Goal: Task Accomplishment & Management: Manage account settings

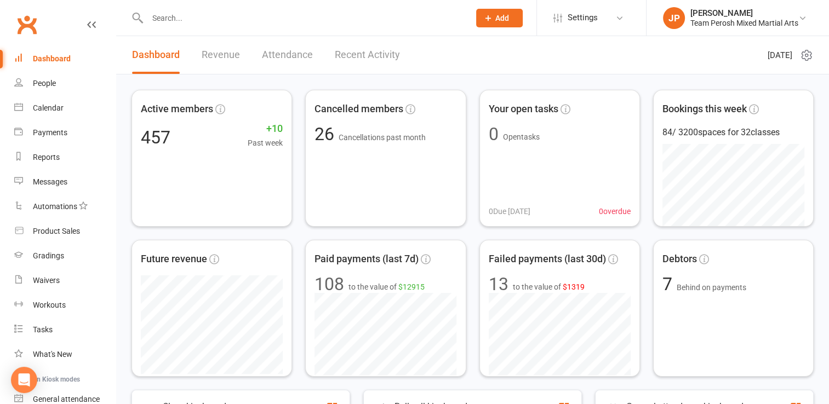
click at [186, 19] on input "text" at bounding box center [303, 17] width 318 height 15
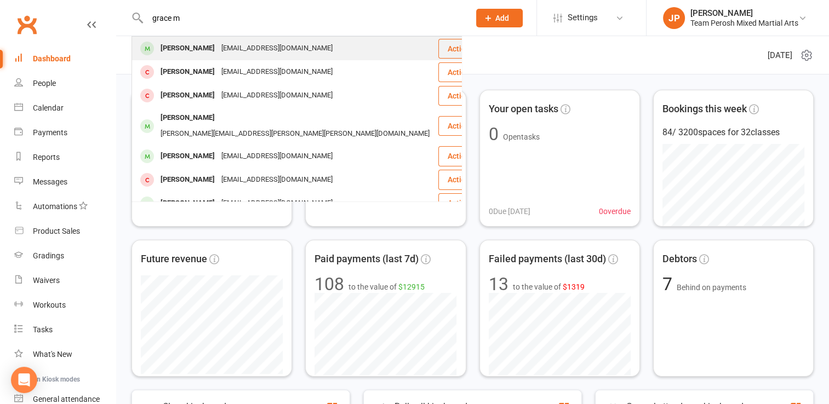
type input "grace m"
click at [192, 45] on div "[PERSON_NAME]" at bounding box center [187, 49] width 61 height 16
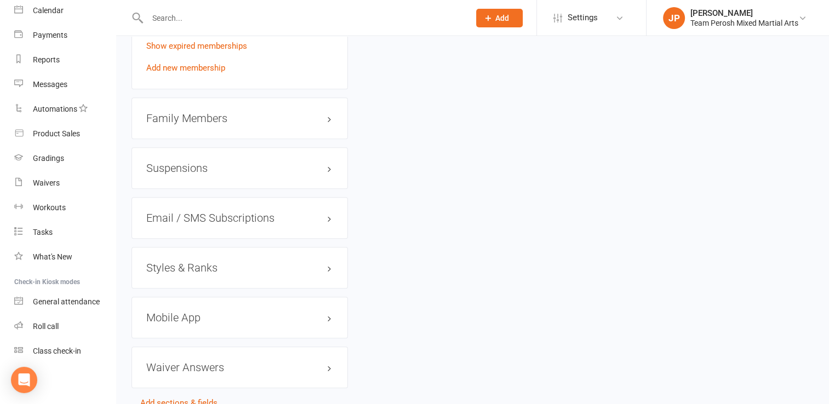
scroll to position [941, 0]
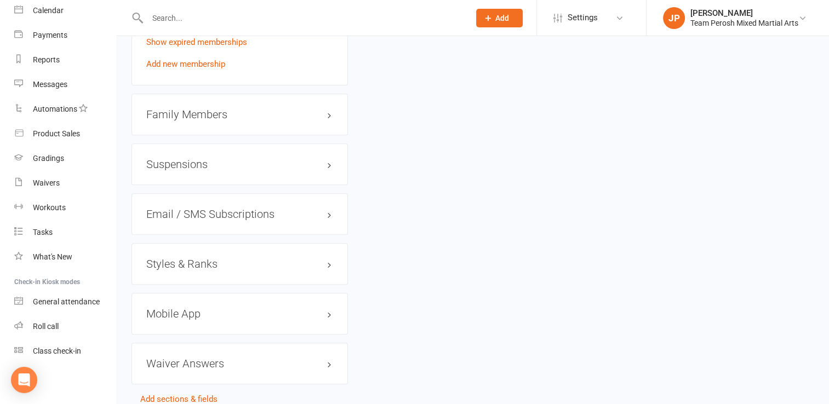
click at [330, 263] on h3 "Styles & Ranks" at bounding box center [239, 264] width 187 height 12
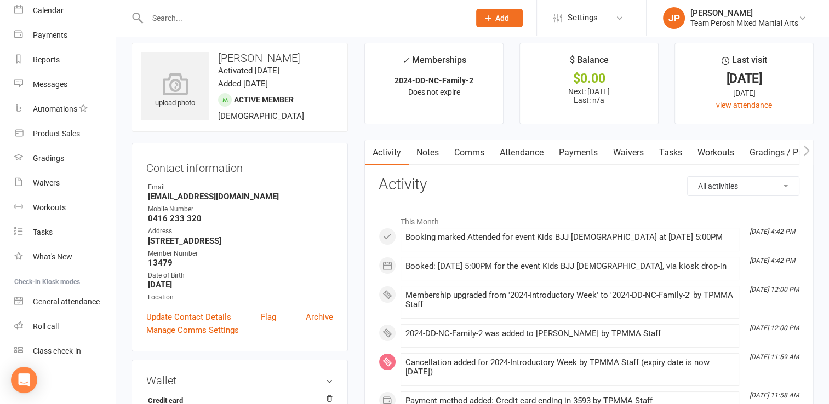
scroll to position [0, 0]
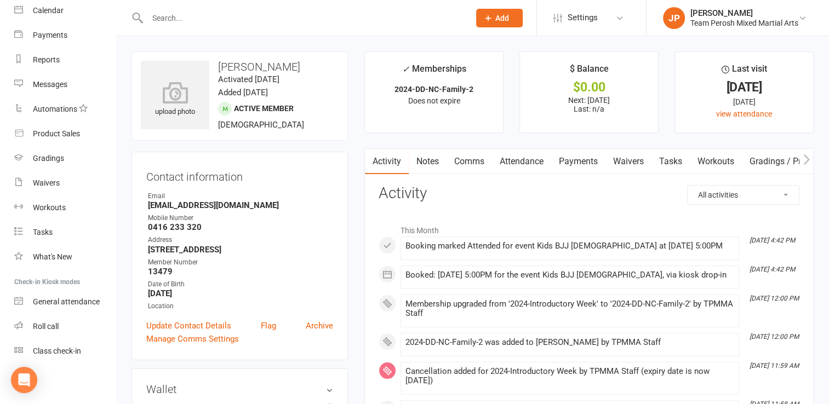
click at [500, 161] on link "Attendance" at bounding box center [521, 161] width 59 height 25
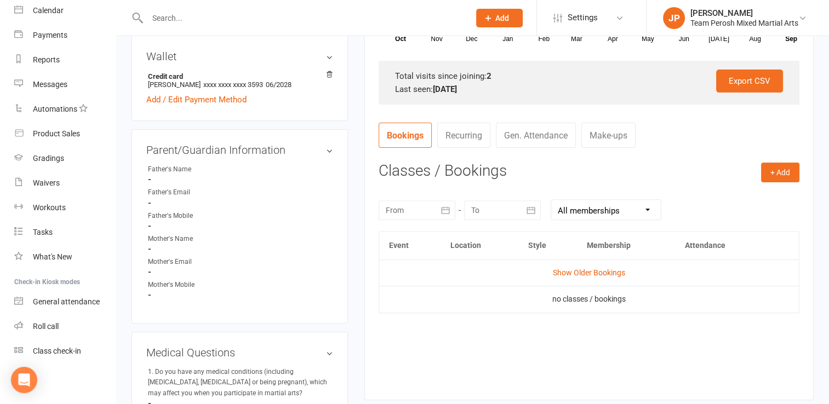
scroll to position [335, 0]
click at [582, 270] on link "Show Older Bookings" at bounding box center [589, 271] width 72 height 9
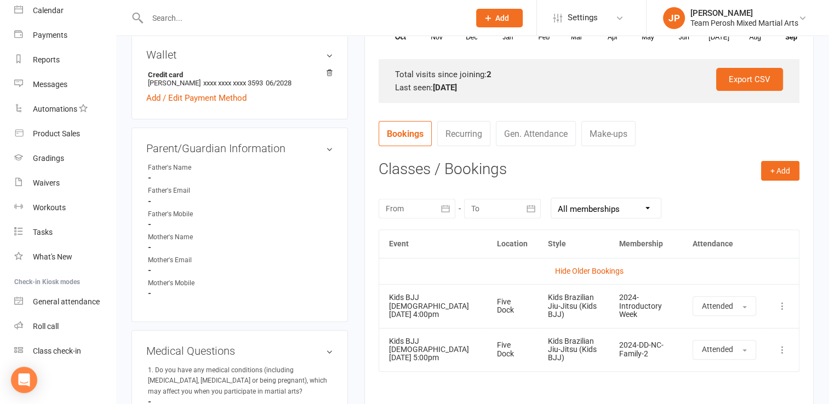
scroll to position [0, 0]
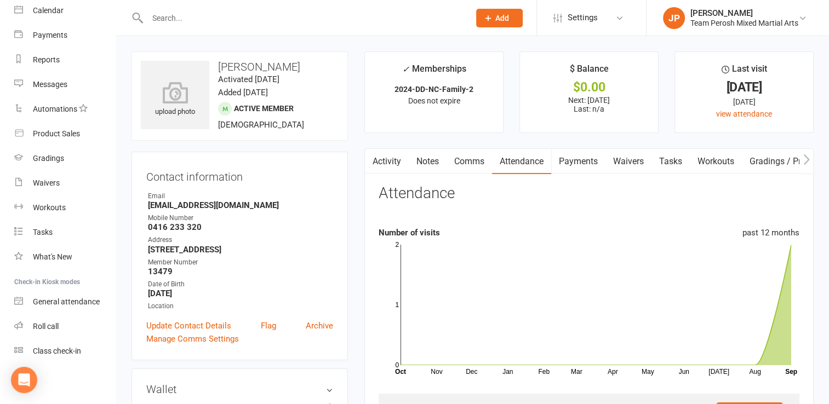
click at [253, 5] on div at bounding box center [296, 18] width 330 height 36
click at [237, 18] on input "text" at bounding box center [303, 17] width 318 height 15
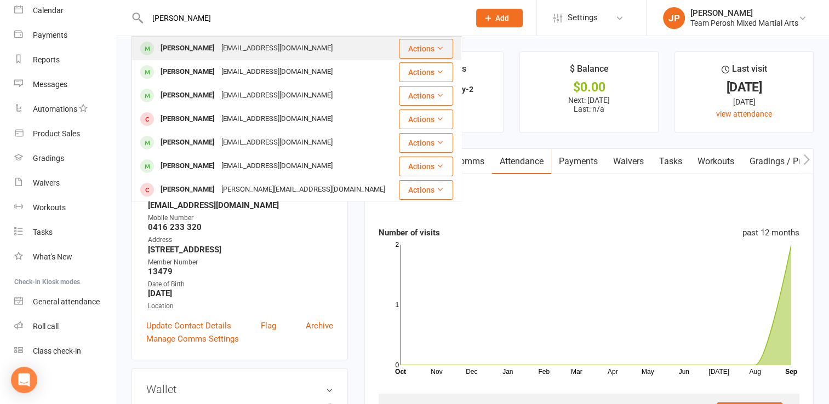
type input "[PERSON_NAME]"
click at [218, 50] on div "[EMAIL_ADDRESS][DOMAIN_NAME]" at bounding box center [277, 49] width 118 height 16
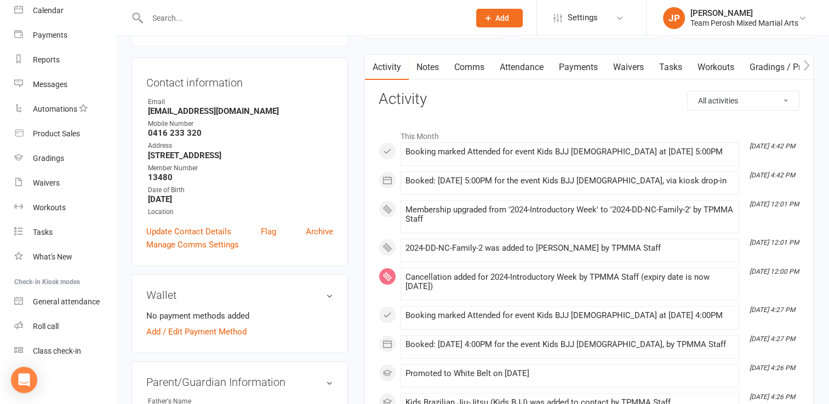
scroll to position [90, 0]
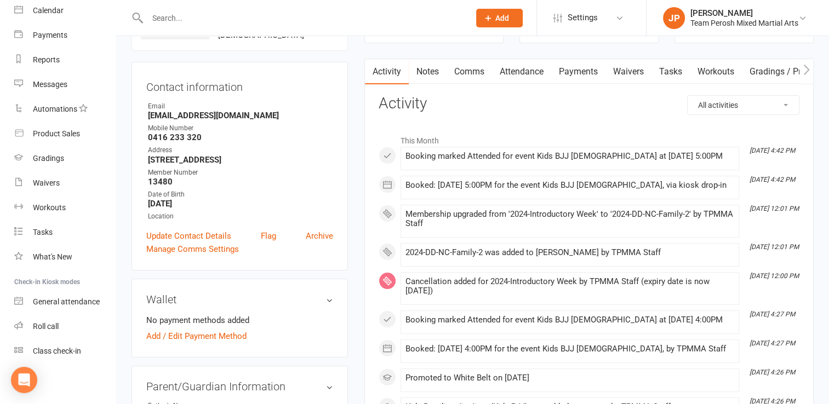
click at [535, 69] on link "Attendance" at bounding box center [521, 71] width 59 height 25
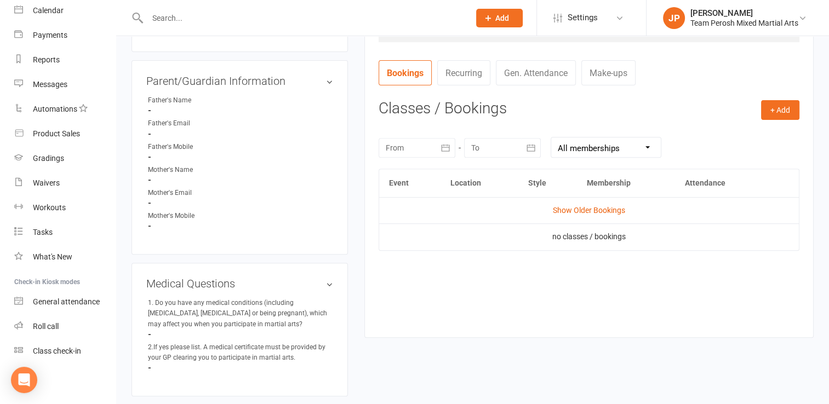
scroll to position [368, 0]
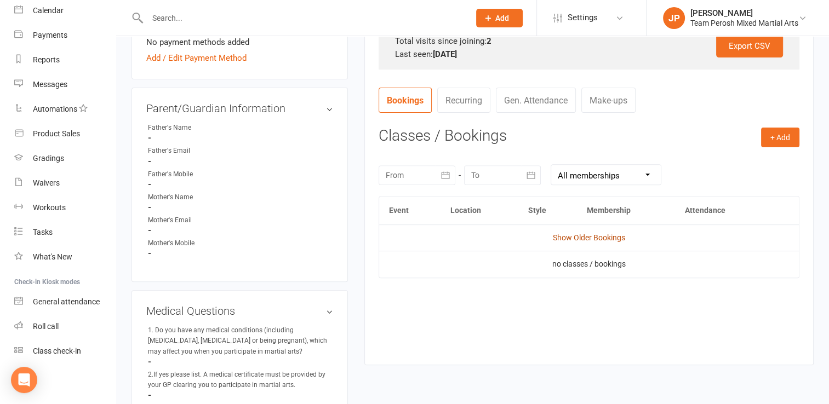
click at [587, 238] on link "Show Older Bookings" at bounding box center [589, 237] width 72 height 9
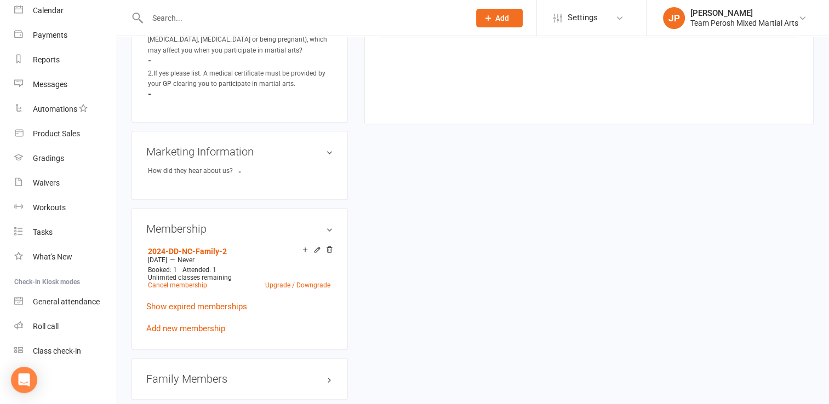
scroll to position [763, 0]
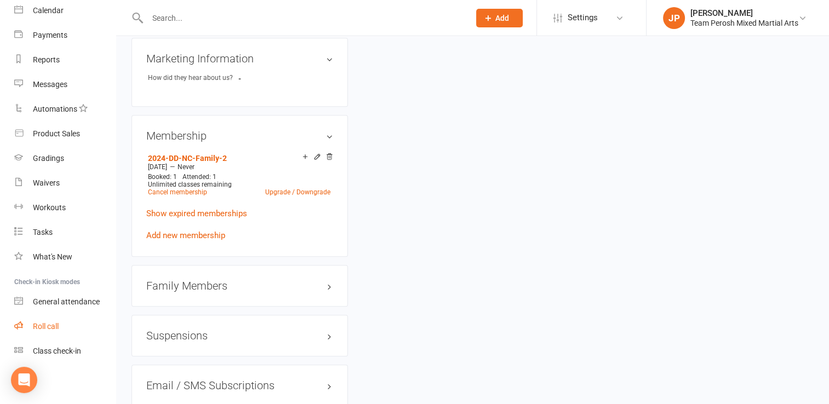
click at [39, 326] on div "Roll call" at bounding box center [46, 326] width 26 height 9
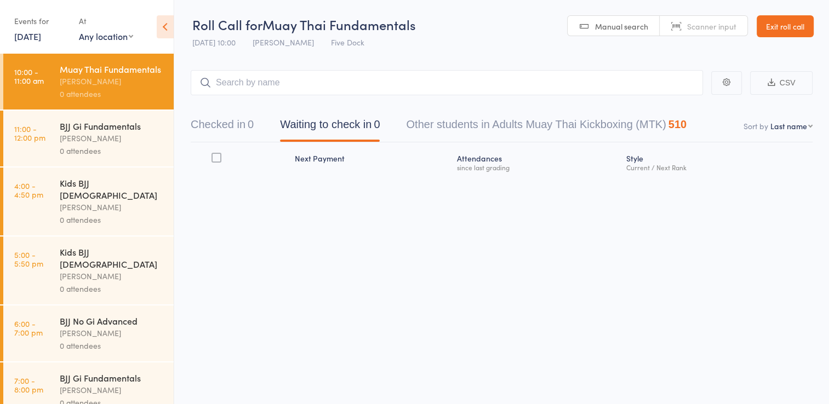
click at [41, 37] on link "[DATE]" at bounding box center [27, 36] width 27 height 12
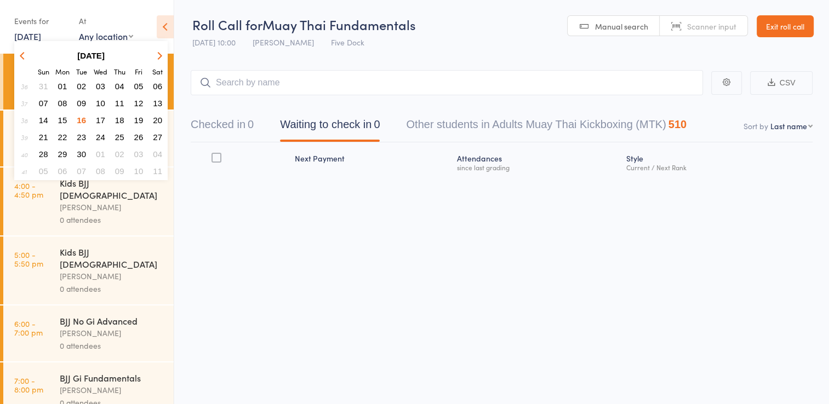
click at [136, 116] on span "19" at bounding box center [138, 120] width 9 height 9
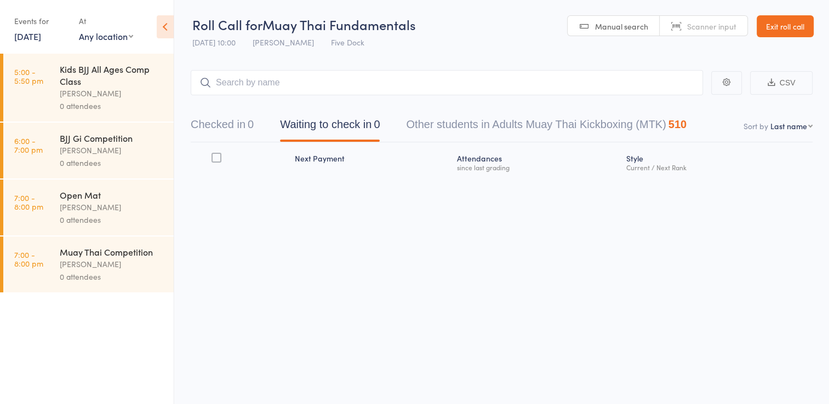
click at [99, 80] on div "Kids BJJ All Ages Comp Class" at bounding box center [112, 75] width 105 height 24
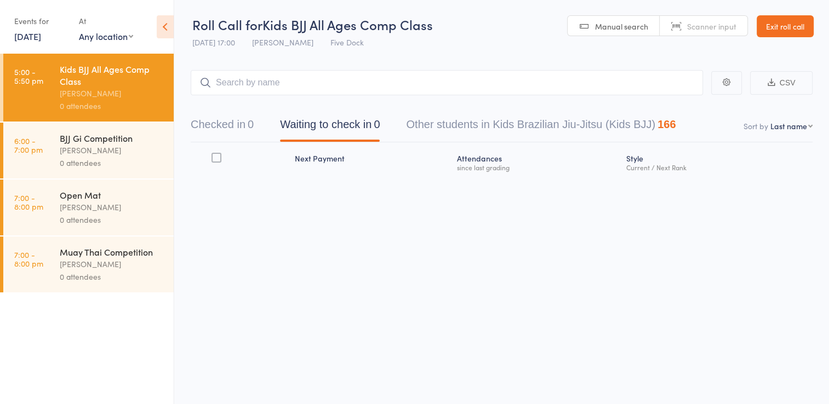
click at [78, 67] on div "Kids BJJ All Ages Comp Class" at bounding box center [112, 75] width 105 height 24
click at [41, 35] on link "[DATE]" at bounding box center [27, 36] width 27 height 12
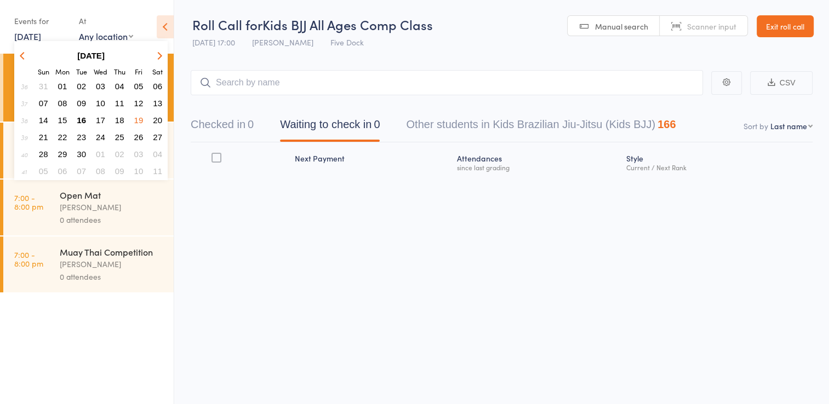
click at [135, 104] on span "12" at bounding box center [138, 103] width 9 height 9
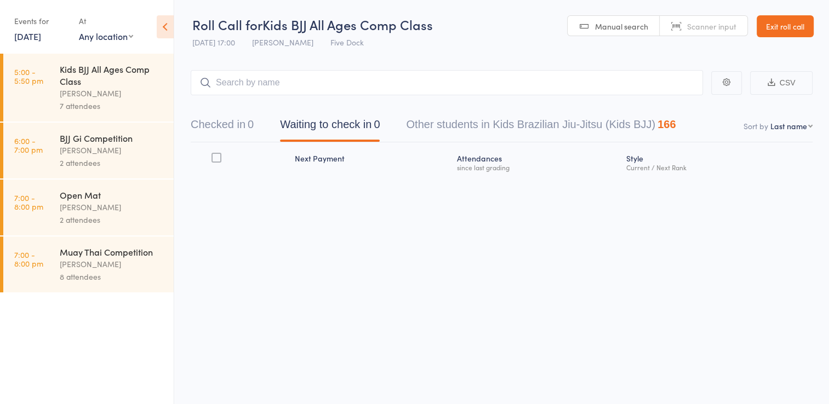
click at [63, 84] on div "Kids BJJ All Ages Comp Class" at bounding box center [112, 75] width 105 height 24
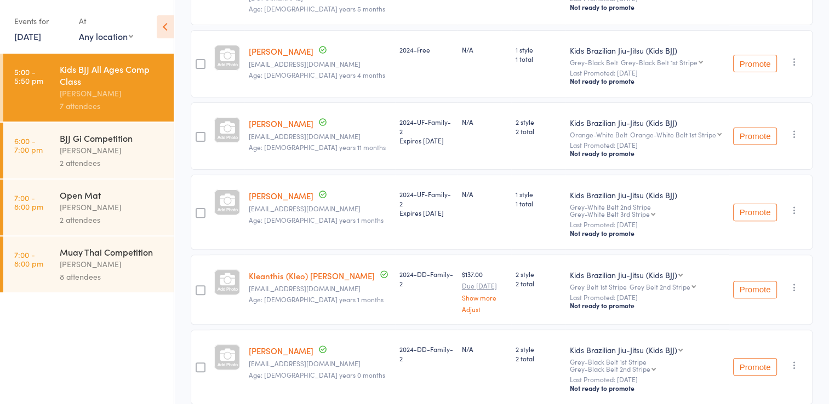
scroll to position [309, 0]
click at [151, 388] on ul "5:00 - 5:50 pm Kids BJJ All Ages Comp Class [PERSON_NAME] 7 attendees 6:00 - 7:…" at bounding box center [87, 229] width 174 height 351
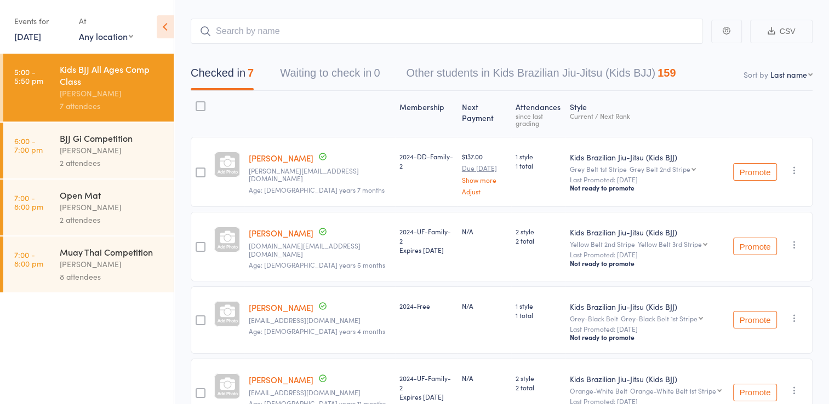
scroll to position [0, 0]
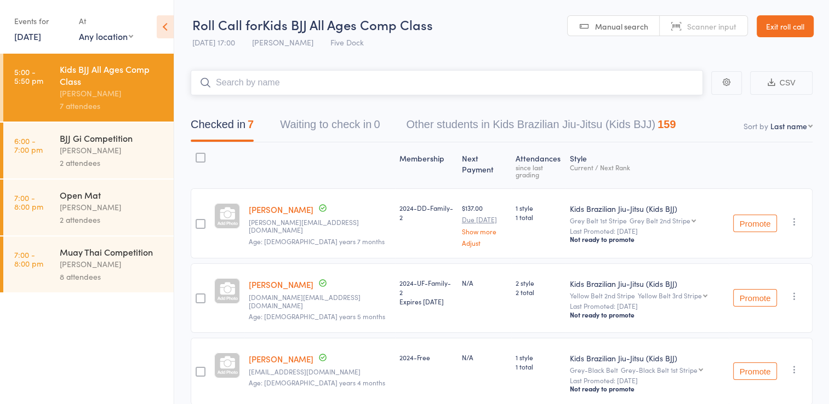
click at [300, 80] on input "search" at bounding box center [447, 82] width 512 height 25
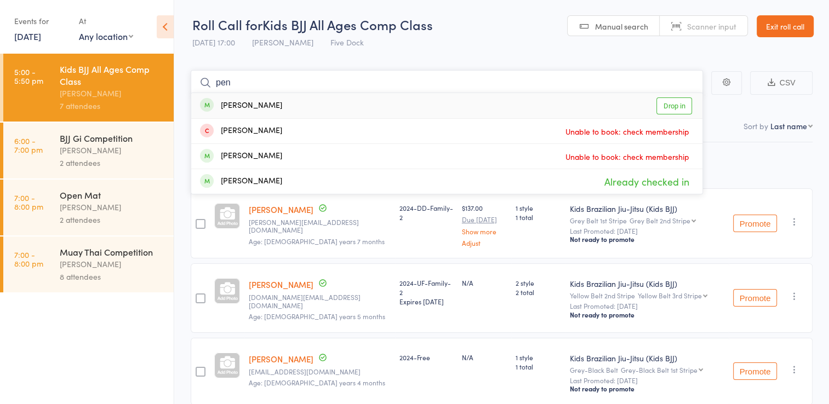
type input "pen"
click at [782, 30] on link "Exit roll call" at bounding box center [785, 26] width 57 height 22
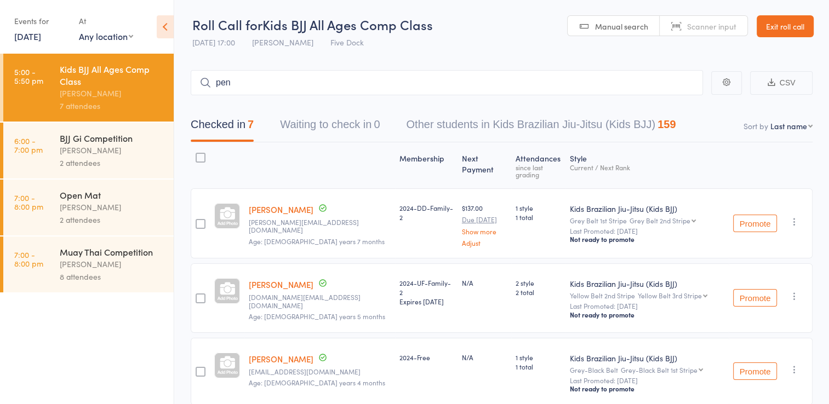
click at [796, 23] on link "Exit roll call" at bounding box center [785, 26] width 57 height 22
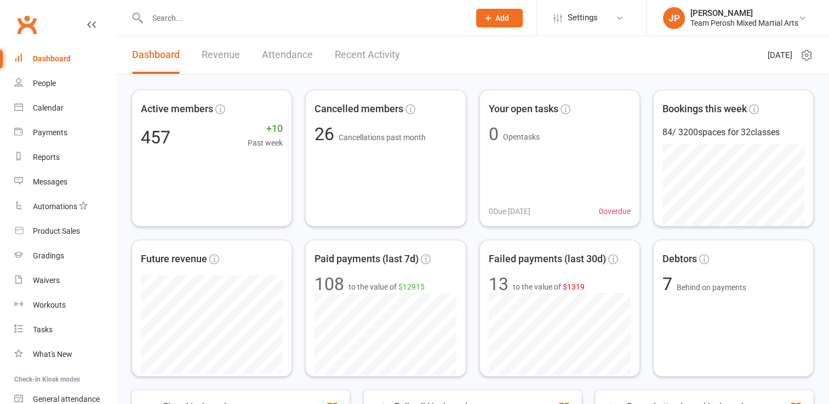
click at [156, 15] on input "text" at bounding box center [303, 17] width 318 height 15
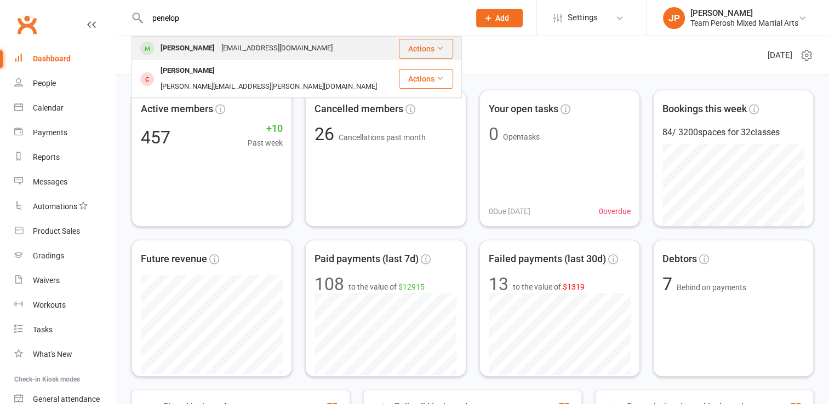
type input "penelop"
click at [206, 49] on div "Penelope Wood" at bounding box center [187, 49] width 61 height 16
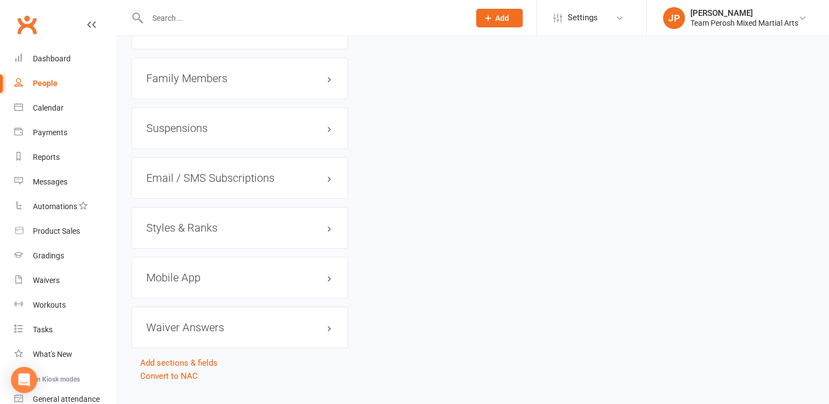
scroll to position [971, 0]
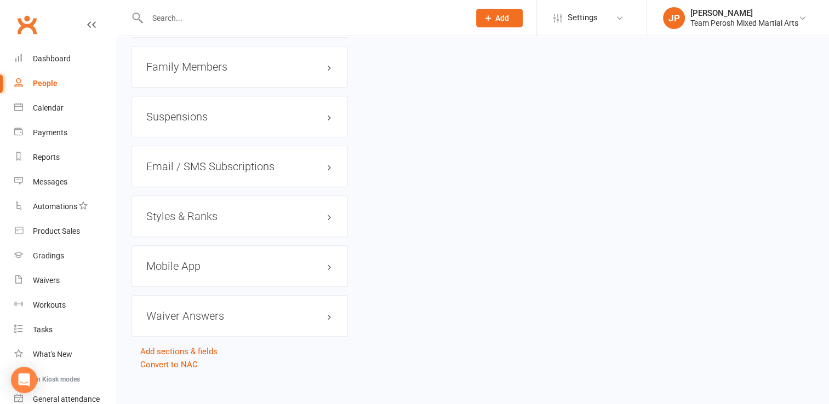
click at [190, 222] on h3 "Styles & Ranks" at bounding box center [239, 216] width 187 height 12
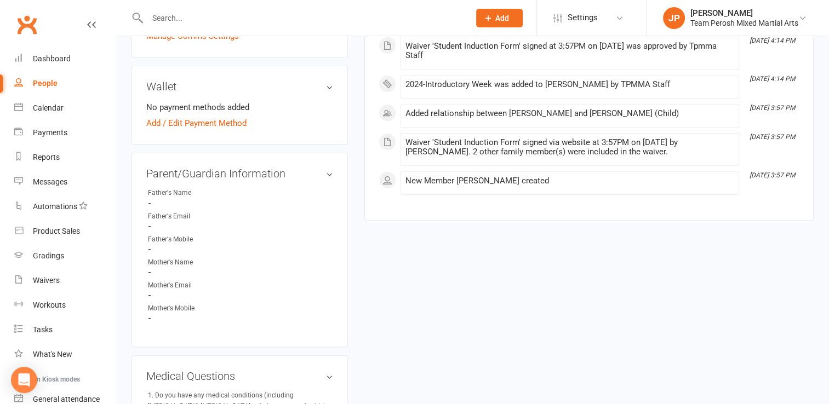
scroll to position [0, 0]
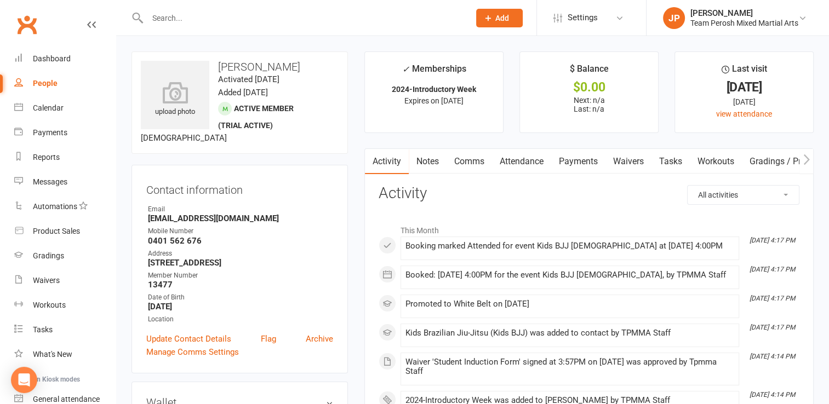
click at [523, 163] on link "Attendance" at bounding box center [521, 161] width 59 height 25
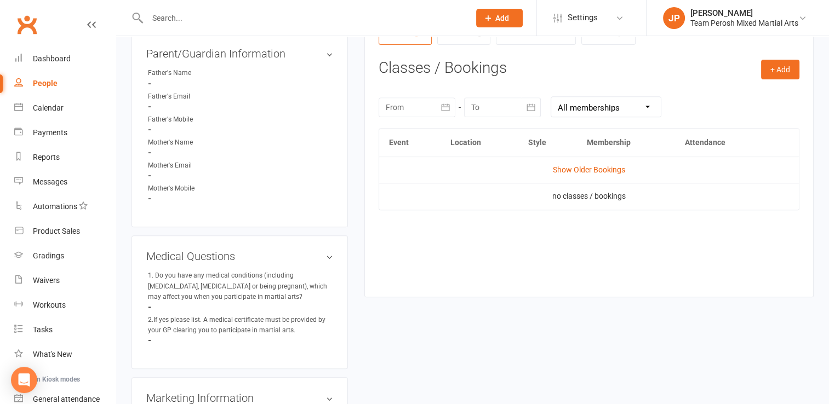
scroll to position [441, 0]
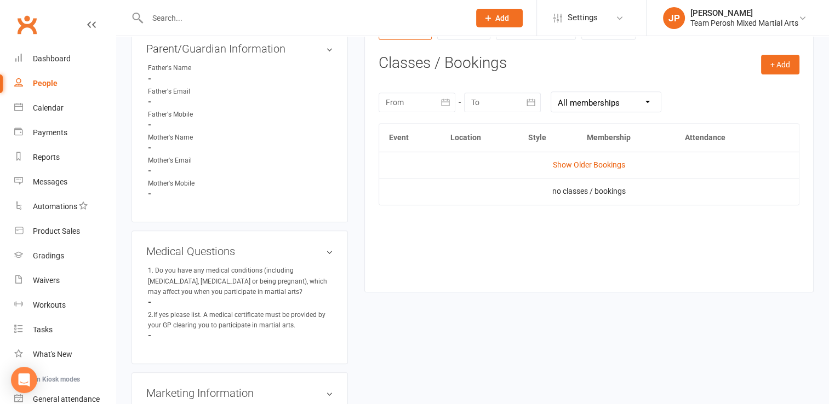
click at [572, 161] on link "Show Older Bookings" at bounding box center [589, 165] width 72 height 9
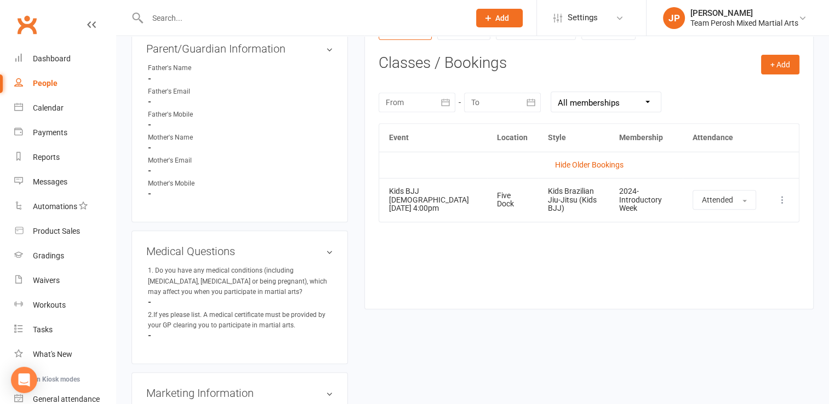
click at [288, 21] on input "text" at bounding box center [303, 17] width 318 height 15
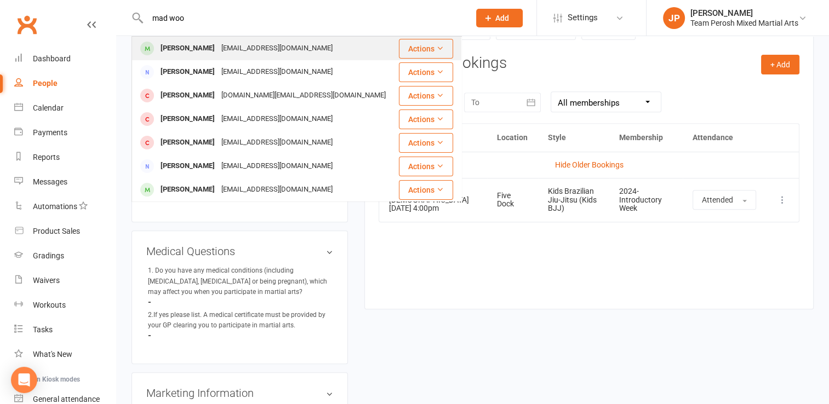
type input "mad woo"
click at [281, 49] on div "helen_1822@hotmail.com" at bounding box center [277, 49] width 118 height 16
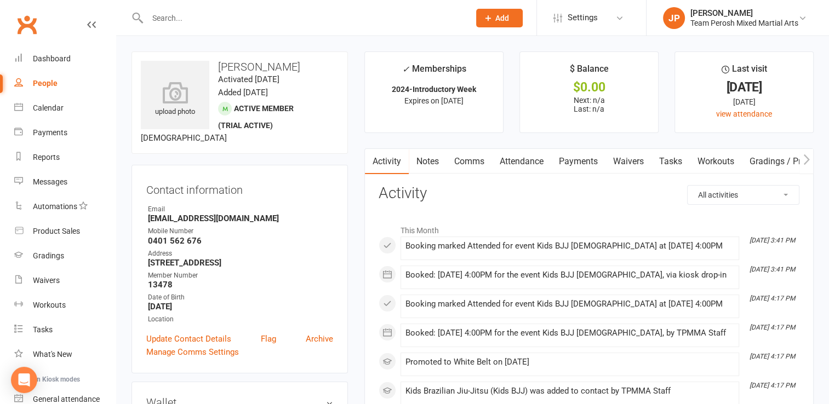
click at [532, 159] on link "Attendance" at bounding box center [521, 161] width 59 height 25
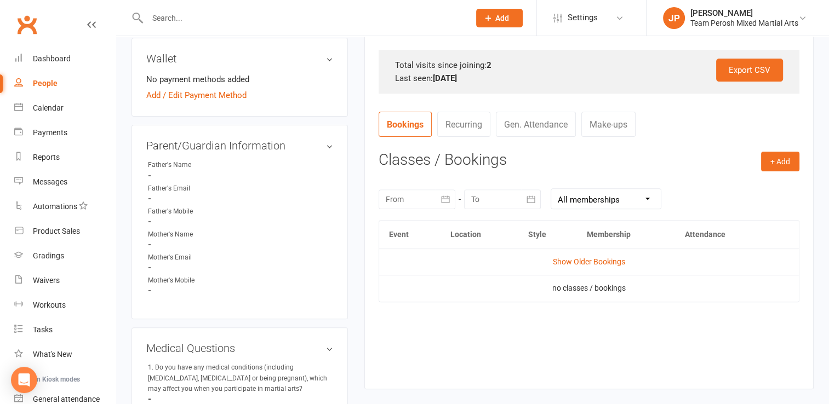
scroll to position [353, 0]
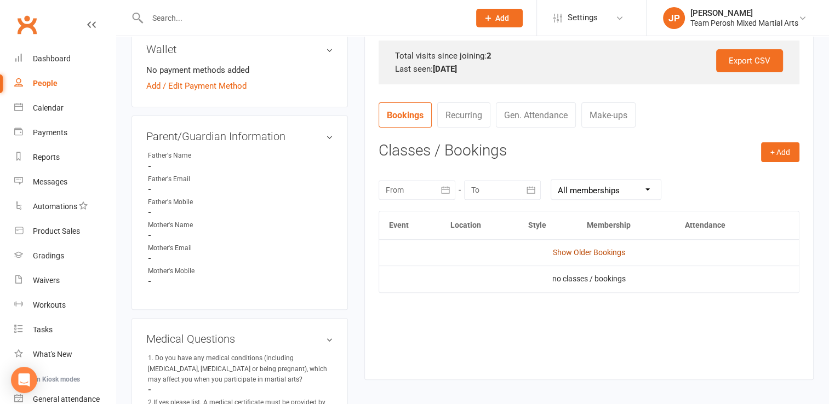
click at [616, 249] on link "Show Older Bookings" at bounding box center [589, 252] width 72 height 9
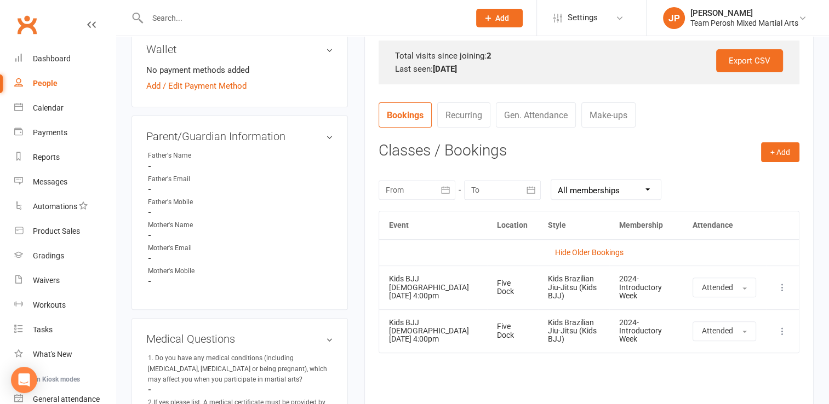
click at [237, 20] on input "text" at bounding box center [303, 17] width 318 height 15
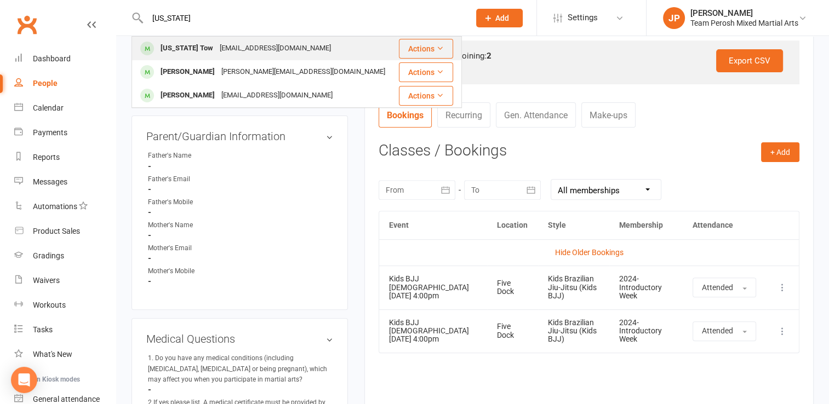
type input "indiana"
click at [267, 49] on div "crusaderz@gmail.com" at bounding box center [275, 49] width 118 height 16
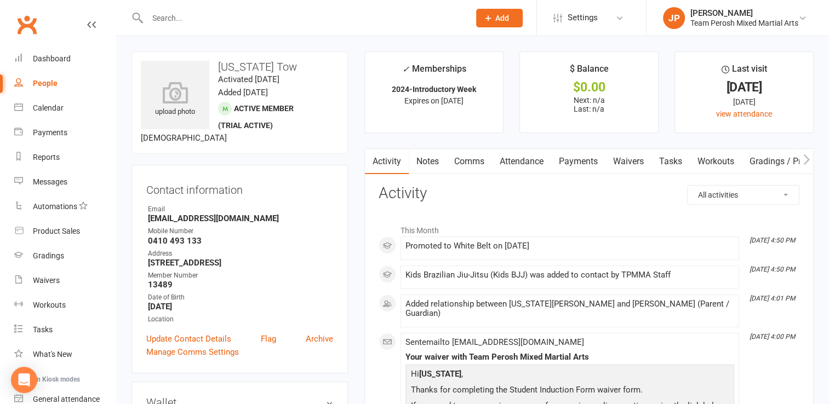
click at [546, 163] on link "Attendance" at bounding box center [521, 161] width 59 height 25
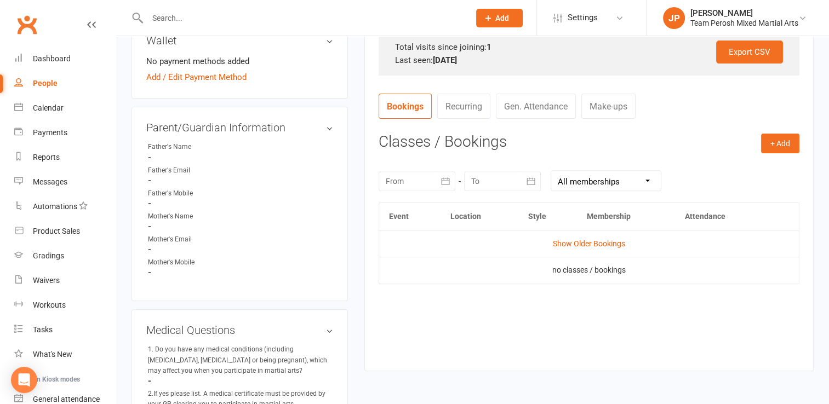
scroll to position [367, 0]
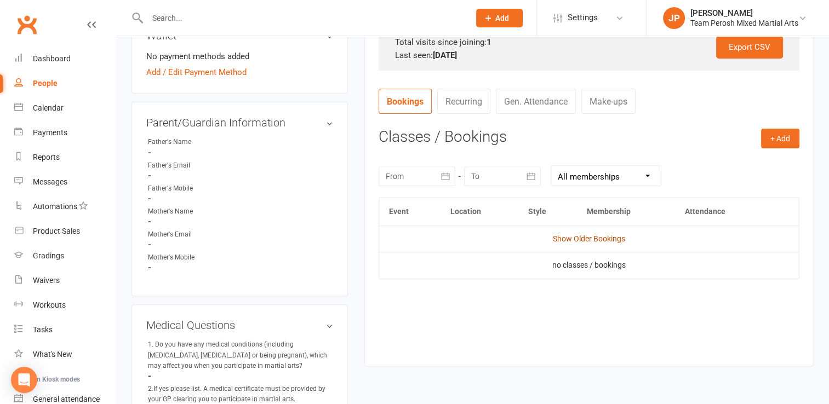
click at [587, 242] on link "Show Older Bookings" at bounding box center [589, 238] width 72 height 9
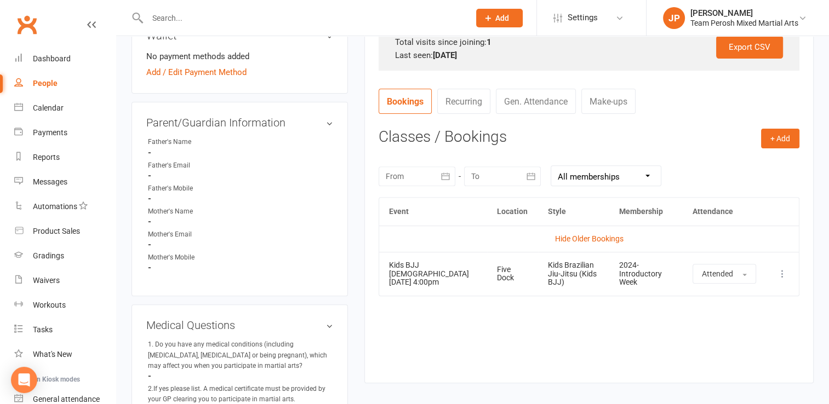
click at [176, 20] on input "text" at bounding box center [303, 17] width 318 height 15
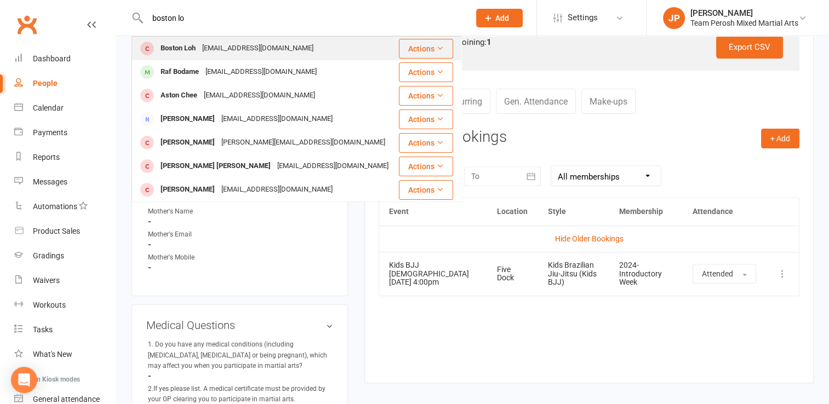
type input "boston lo"
click at [192, 49] on div "Boston Loh" at bounding box center [178, 49] width 42 height 16
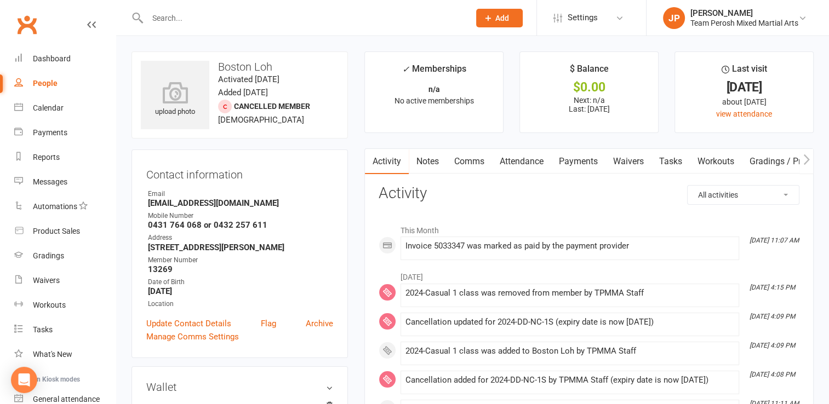
click at [535, 161] on link "Attendance" at bounding box center [521, 161] width 59 height 25
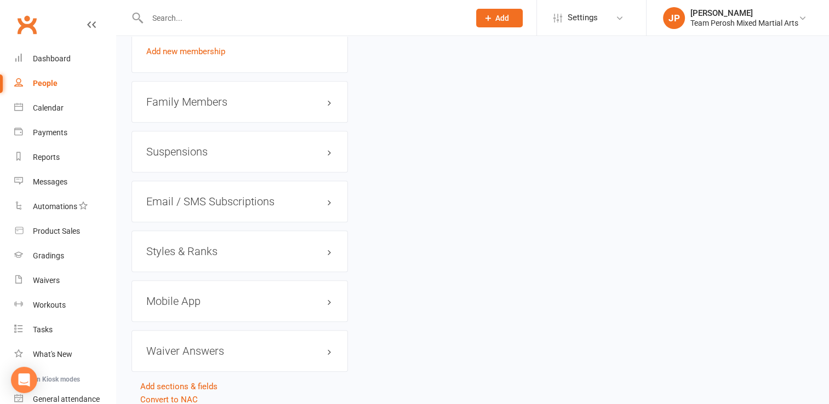
scroll to position [920, 0]
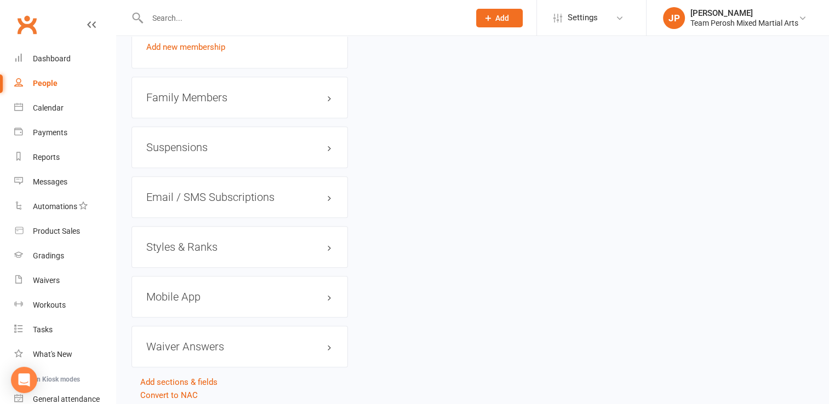
click at [224, 248] on h3 "Styles & Ranks" at bounding box center [239, 247] width 187 height 12
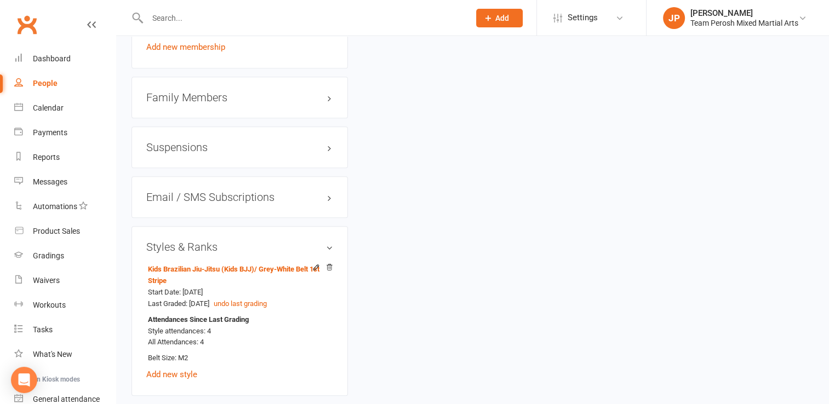
click at [165, 15] on input "text" at bounding box center [303, 17] width 318 height 15
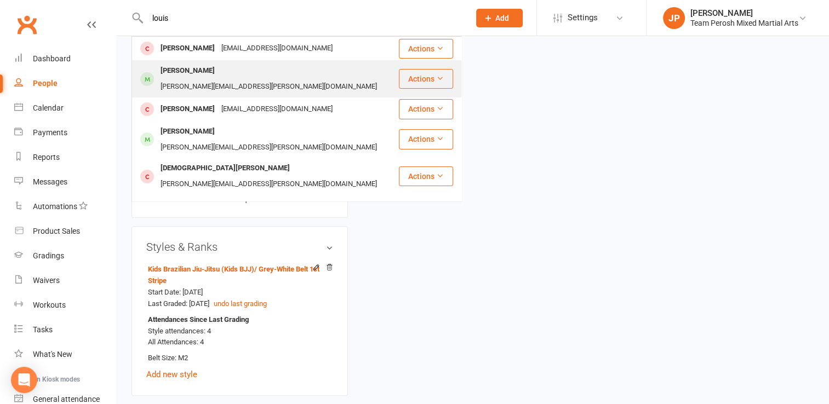
type input "louis"
click at [188, 73] on div "Louis Davison" at bounding box center [187, 71] width 61 height 16
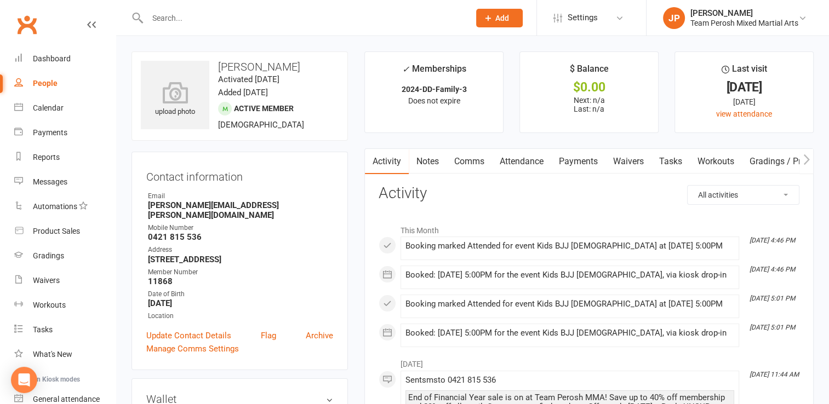
click at [514, 168] on link "Attendance" at bounding box center [521, 161] width 59 height 25
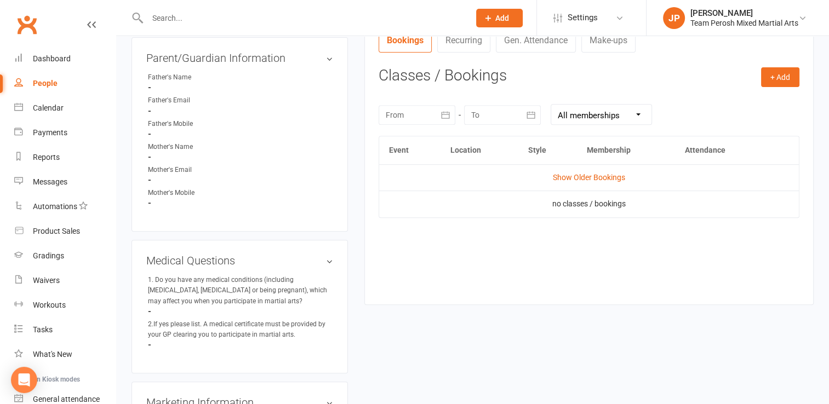
scroll to position [433, 0]
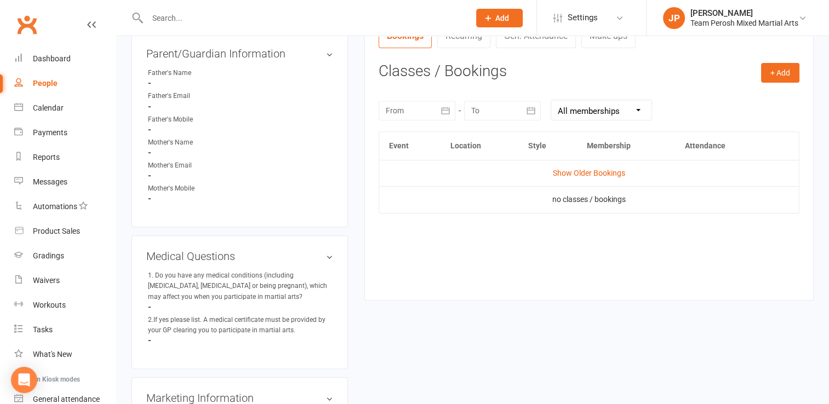
click at [570, 178] on td "Show Older Bookings" at bounding box center [589, 173] width 420 height 26
click at [578, 170] on link "Show Older Bookings" at bounding box center [589, 173] width 72 height 9
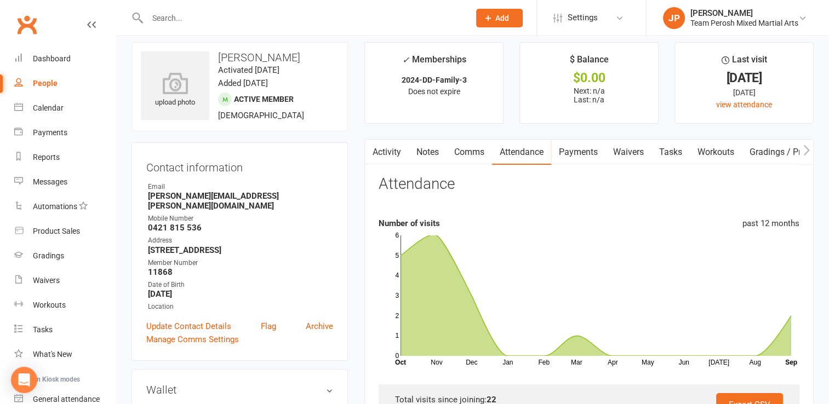
scroll to position [0, 0]
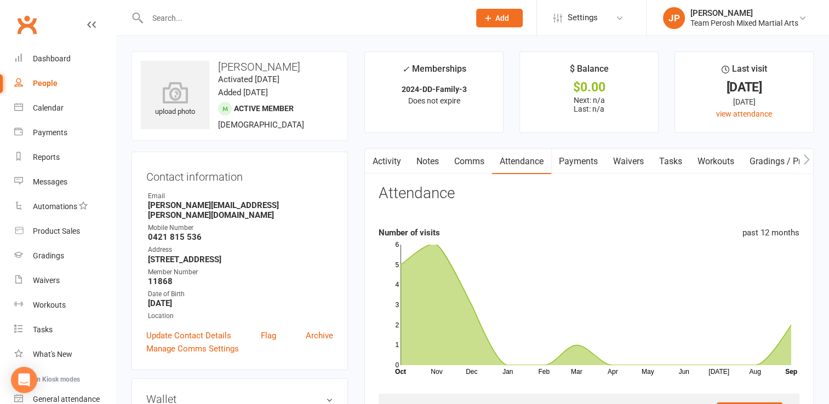
click at [249, 22] on input "text" at bounding box center [303, 17] width 318 height 15
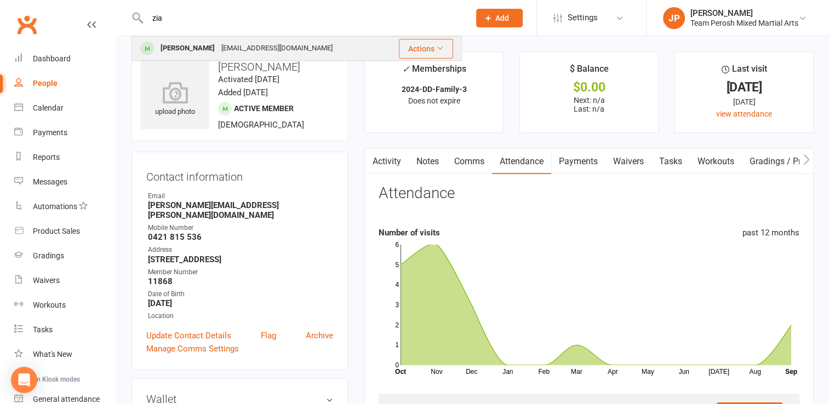
type input "zia"
click at [237, 47] on div "daveboyle@hotmail.com" at bounding box center [277, 49] width 118 height 16
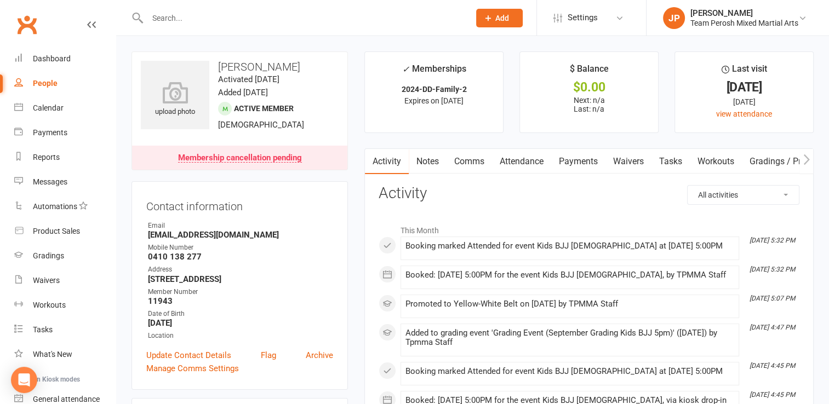
click at [213, 17] on input "text" at bounding box center [303, 17] width 318 height 15
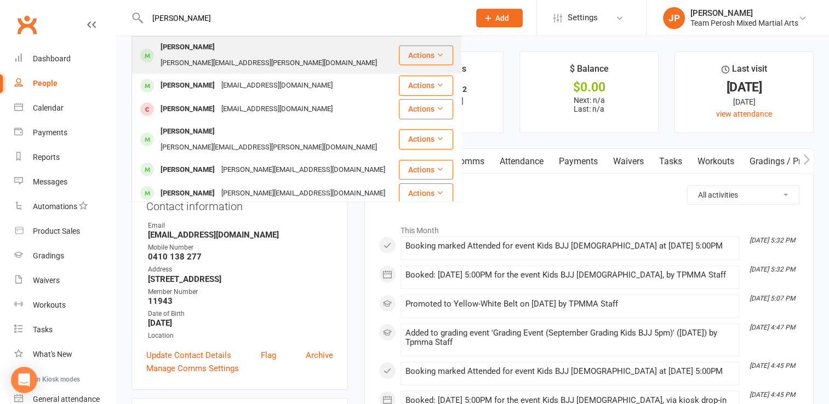
type input "ollie hu"
click at [200, 55] on div "Amanda.zammit@hotmail.com" at bounding box center [268, 63] width 223 height 16
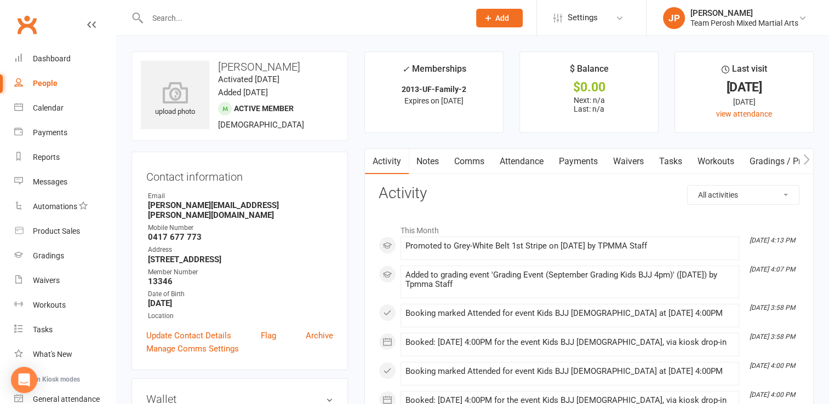
click at [523, 163] on link "Attendance" at bounding box center [521, 161] width 59 height 25
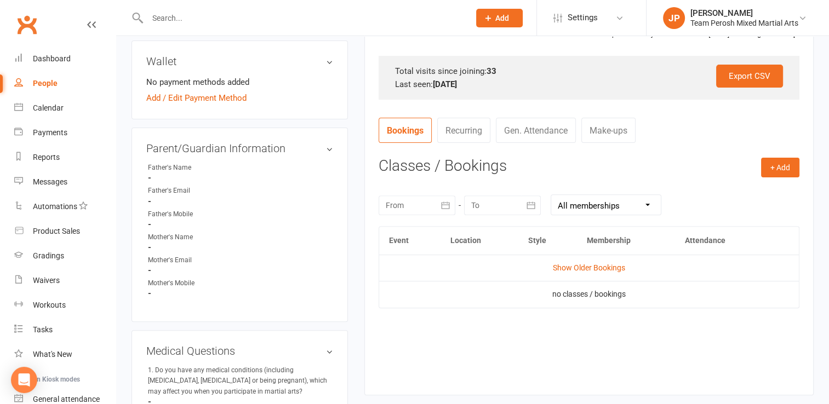
scroll to position [342, 0]
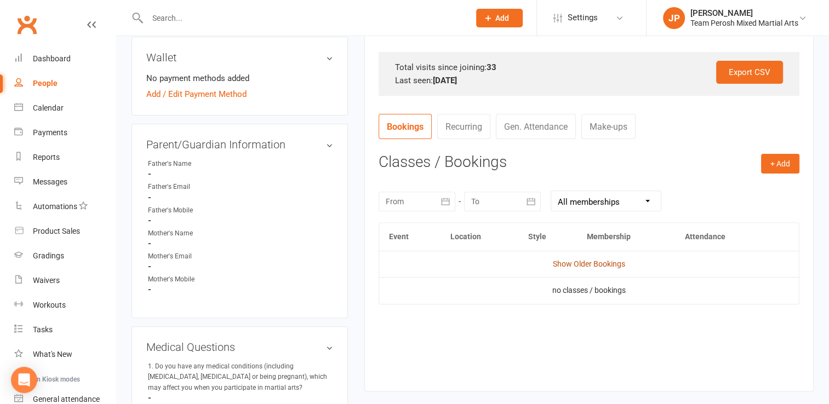
click at [600, 265] on link "Show Older Bookings" at bounding box center [589, 264] width 72 height 9
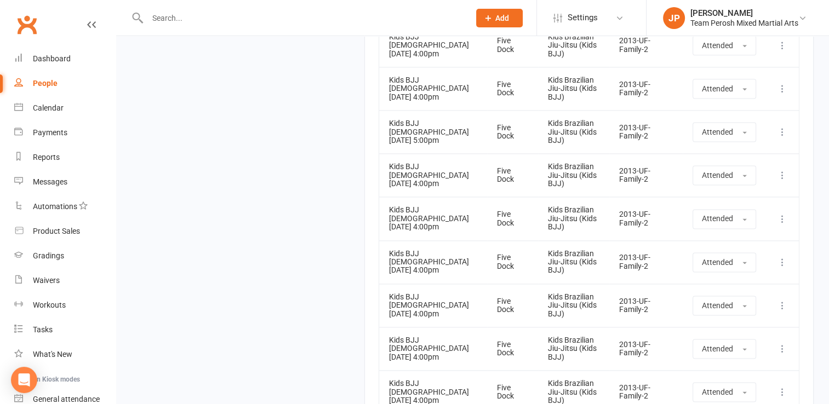
scroll to position [1463, 0]
click at [54, 85] on div "People" at bounding box center [45, 83] width 25 height 9
select select "100"
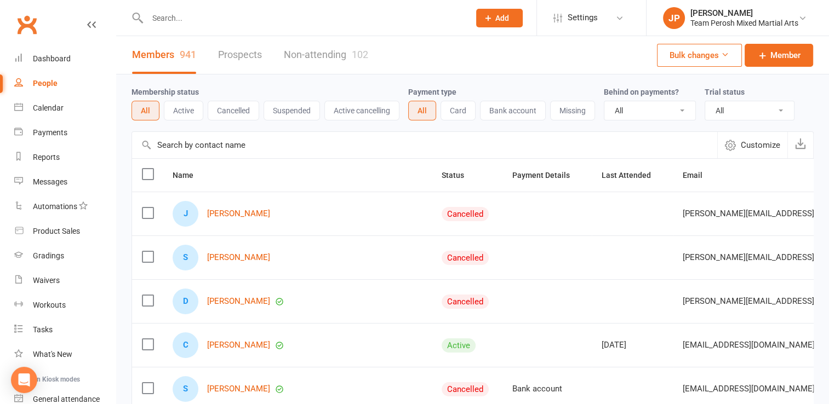
click at [728, 107] on select "All Active and expired trials All active trials Active trial (no other membersh…" at bounding box center [749, 110] width 89 height 19
select select "active_trial"
click at [705, 101] on select "All Active and expired trials All active trials Active trial (no other membersh…" at bounding box center [749, 110] width 89 height 19
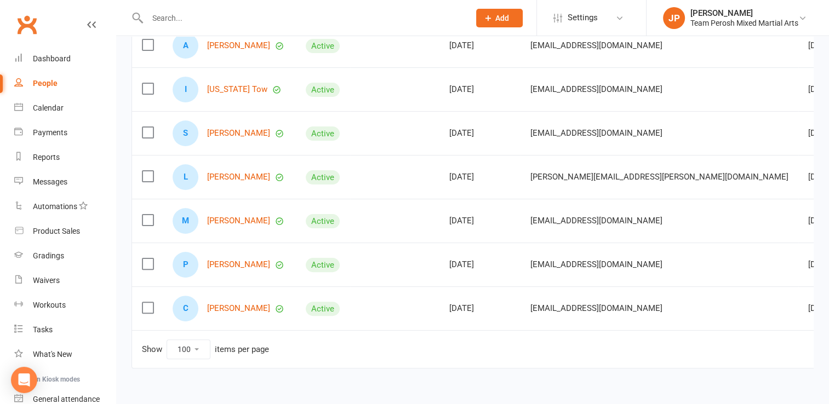
scroll to position [285, 0]
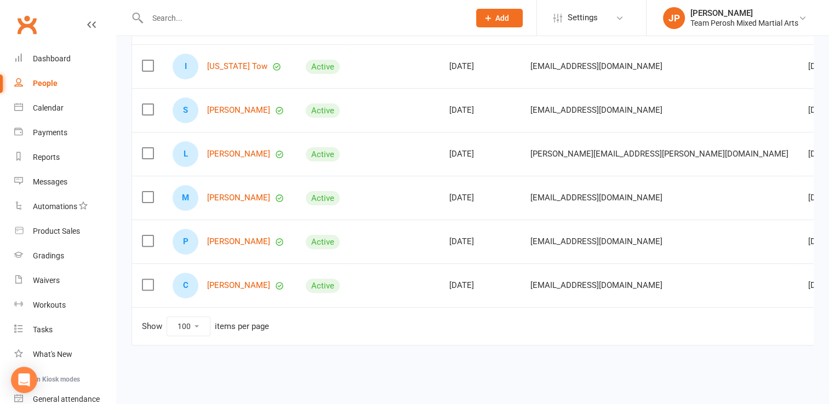
click at [206, 1] on div at bounding box center [296, 18] width 330 height 36
click at [199, 16] on input "text" at bounding box center [303, 17] width 318 height 15
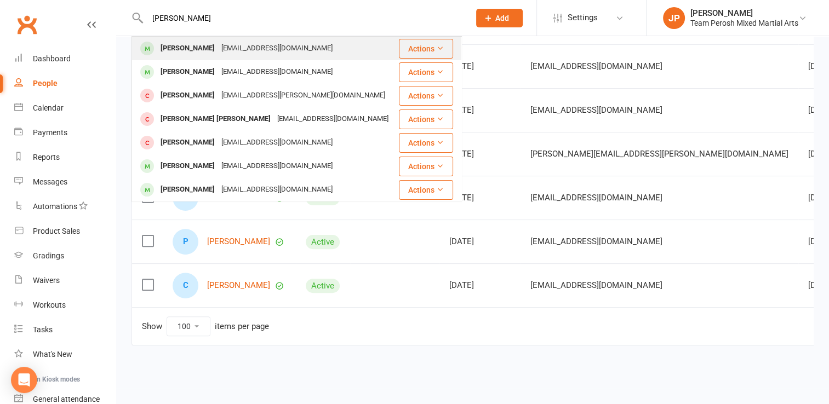
type input "jansen"
click at [218, 47] on div "dutch_j@hotmail.com" at bounding box center [277, 49] width 118 height 16
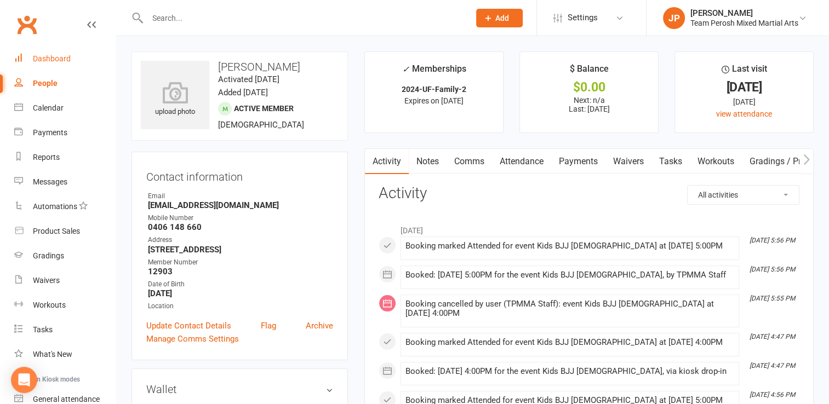
click at [56, 56] on div "Dashboard" at bounding box center [52, 58] width 38 height 9
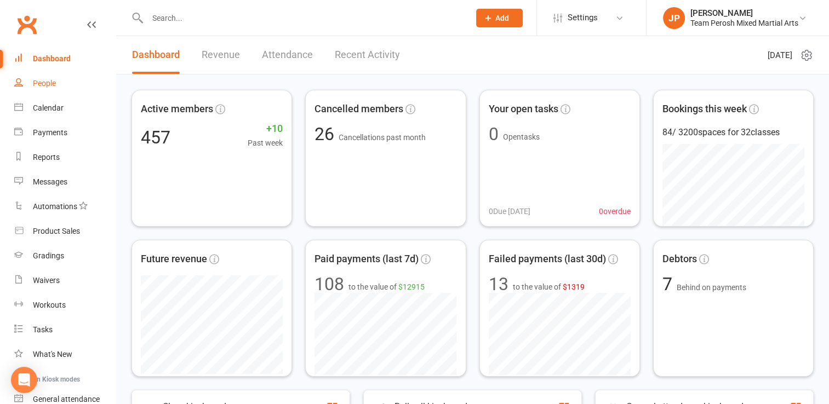
click at [50, 79] on div "People" at bounding box center [44, 83] width 23 height 9
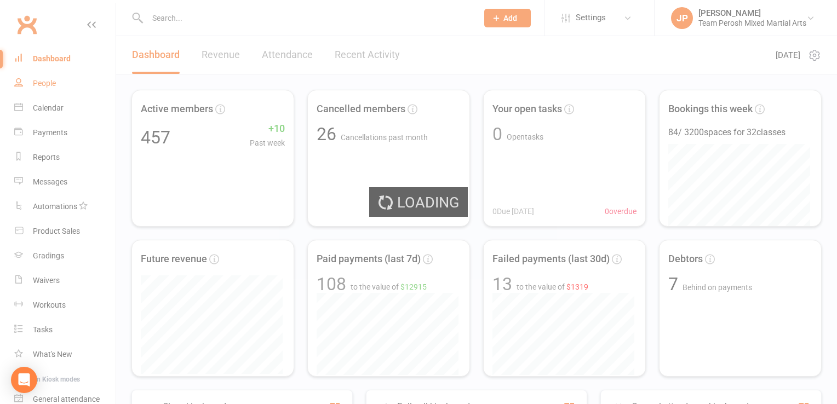
select select "active_trial"
select select "100"
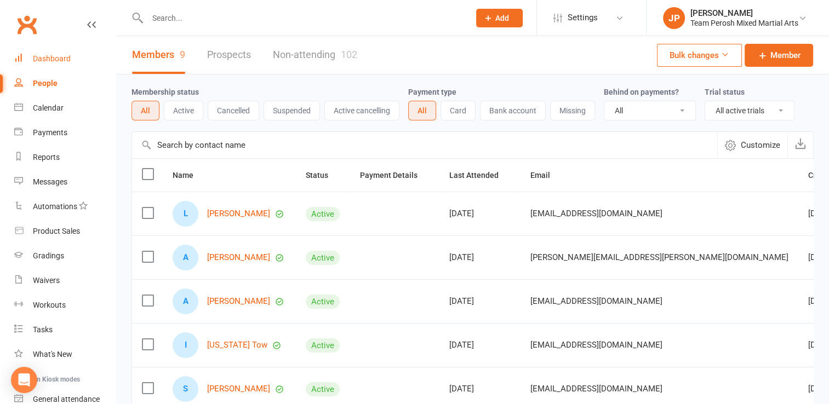
click at [59, 61] on div "Dashboard" at bounding box center [52, 58] width 38 height 9
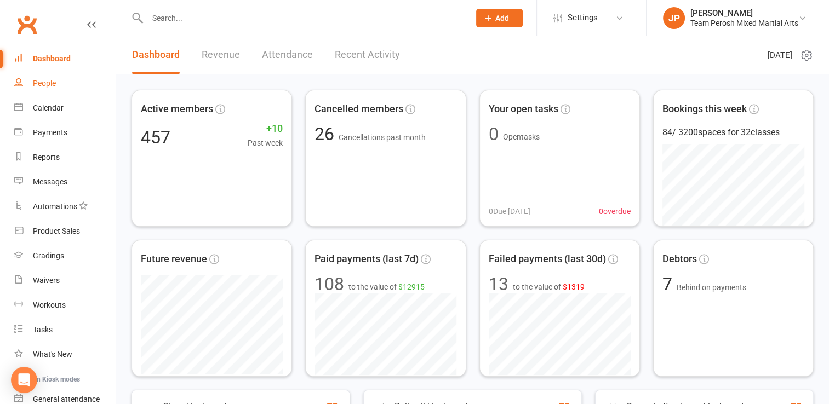
click at [49, 84] on div "People" at bounding box center [44, 83] width 23 height 9
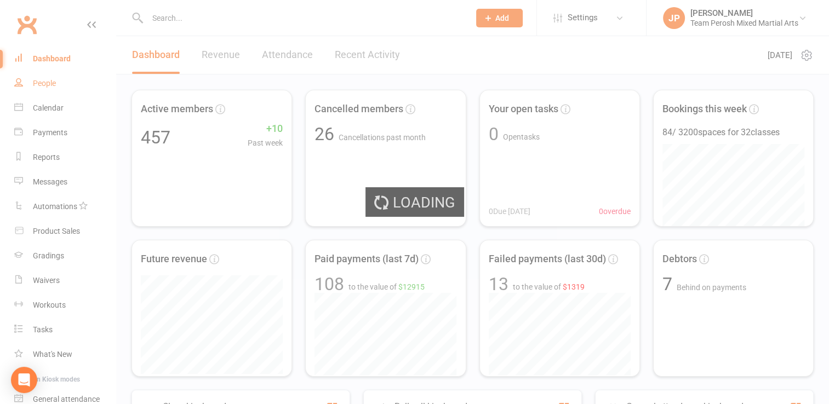
select select "active_trial"
select select "100"
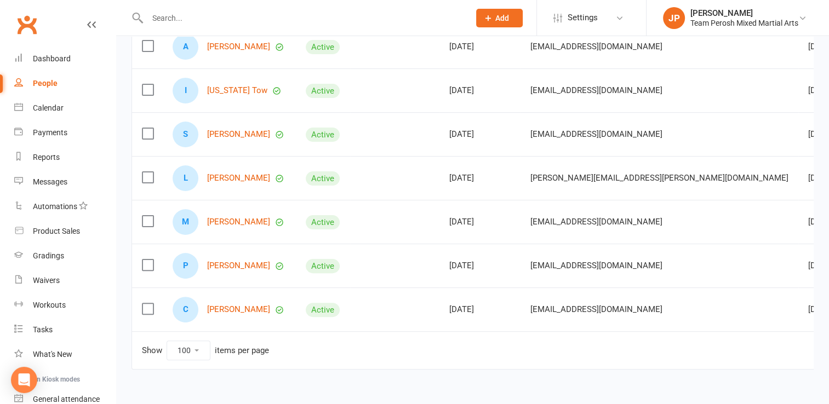
scroll to position [285, 0]
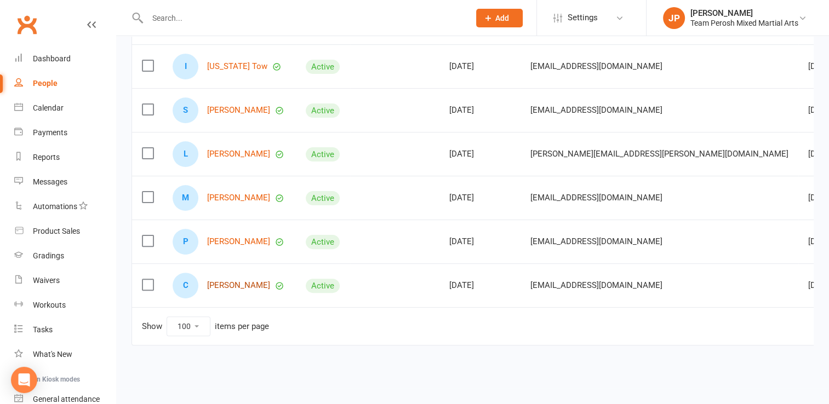
click at [248, 281] on link "Chimezie Anochie" at bounding box center [238, 285] width 63 height 9
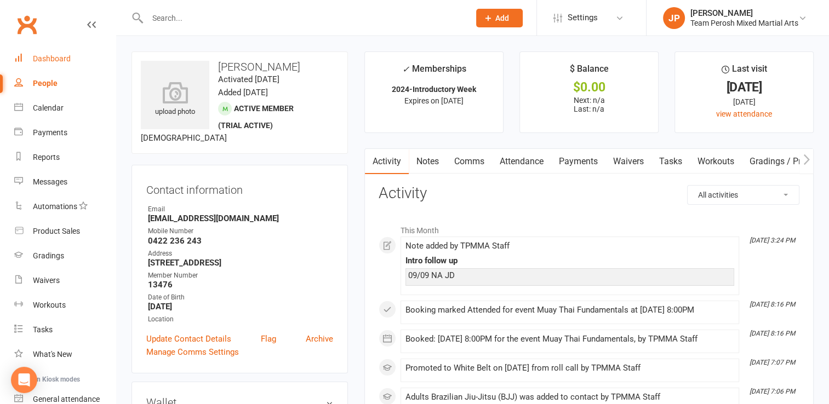
click at [60, 64] on link "Dashboard" at bounding box center [64, 59] width 101 height 25
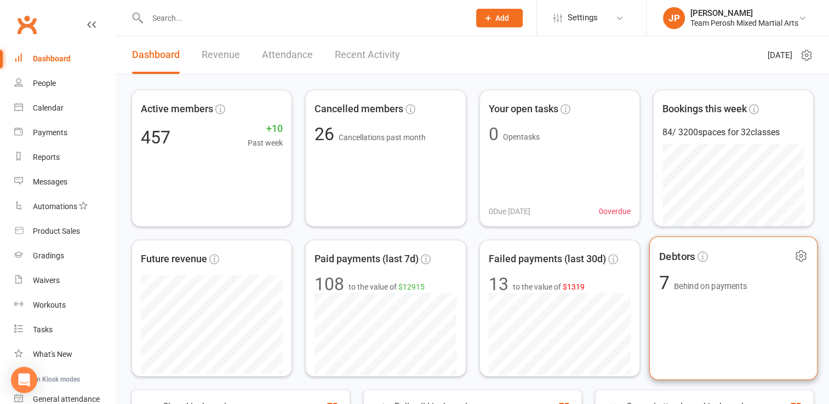
click at [688, 271] on div "Debtors 7 Behind on payments" at bounding box center [733, 309] width 169 height 144
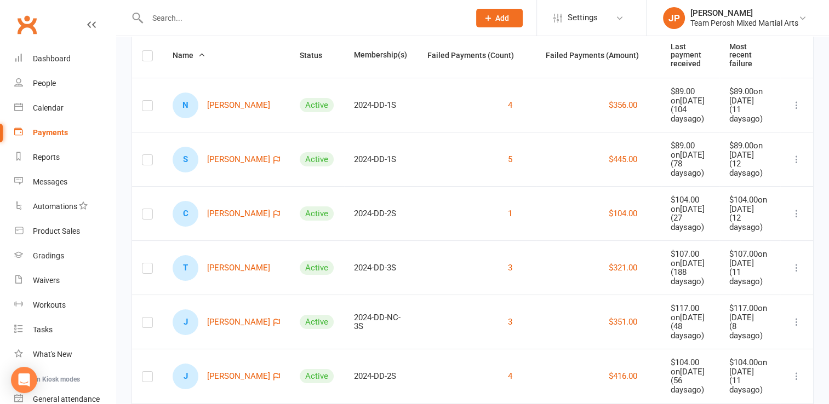
scroll to position [140, 0]
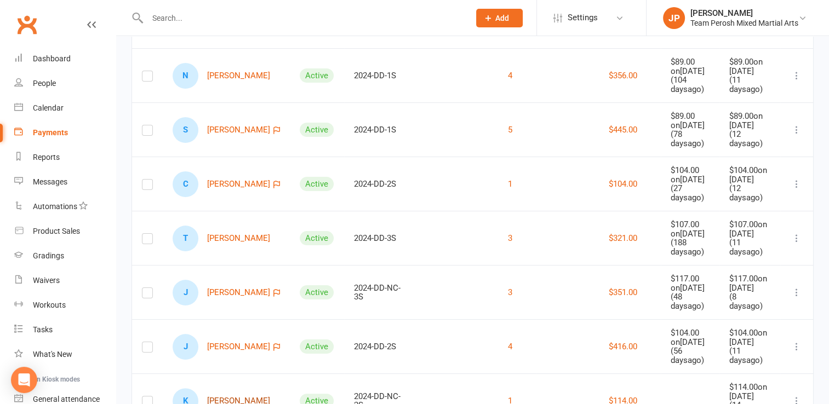
click at [223, 388] on link "K Kevin Zhu" at bounding box center [222, 401] width 98 height 26
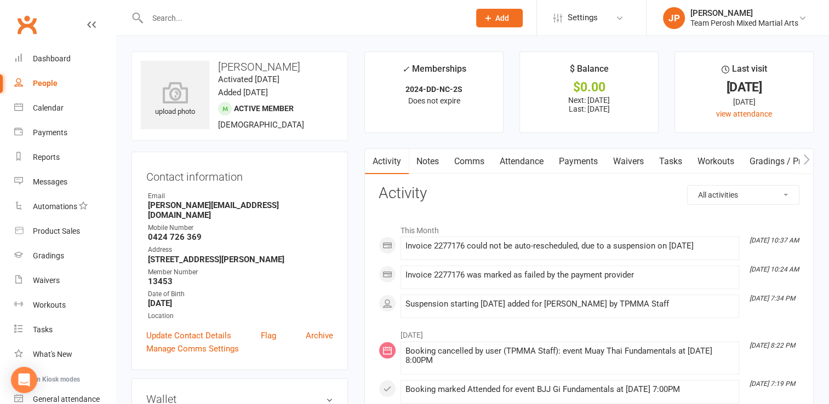
click at [577, 169] on link "Payments" at bounding box center [578, 161] width 54 height 25
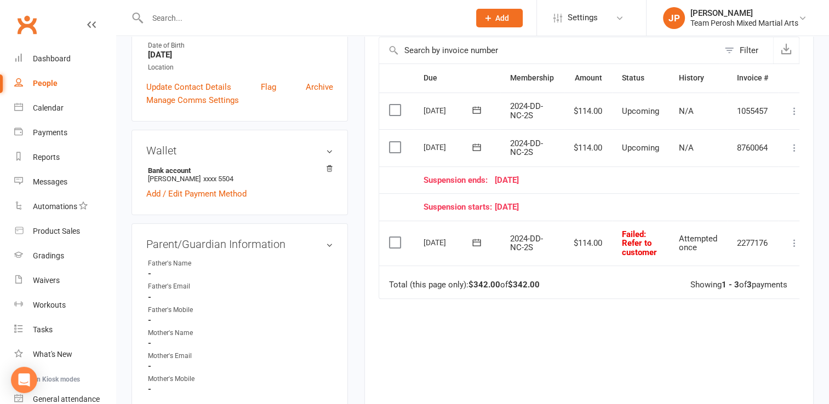
scroll to position [254, 0]
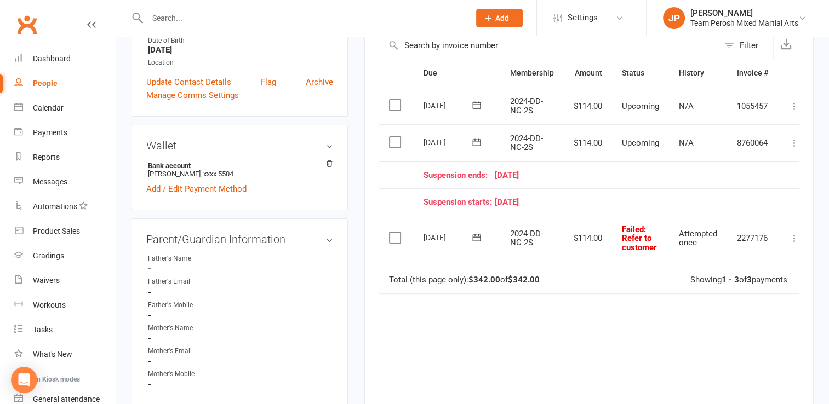
click at [796, 239] on icon at bounding box center [794, 238] width 11 height 11
click at [628, 310] on div "Due Contact Membership Amount Status History Invoice # Select this 10 Oct 2025 …" at bounding box center [589, 247] width 421 height 376
click at [523, 367] on div "Due Contact Membership Amount Status History Invoice # Select this 10 Oct 2025 …" at bounding box center [589, 247] width 421 height 376
click at [60, 62] on div "Dashboard" at bounding box center [52, 58] width 38 height 9
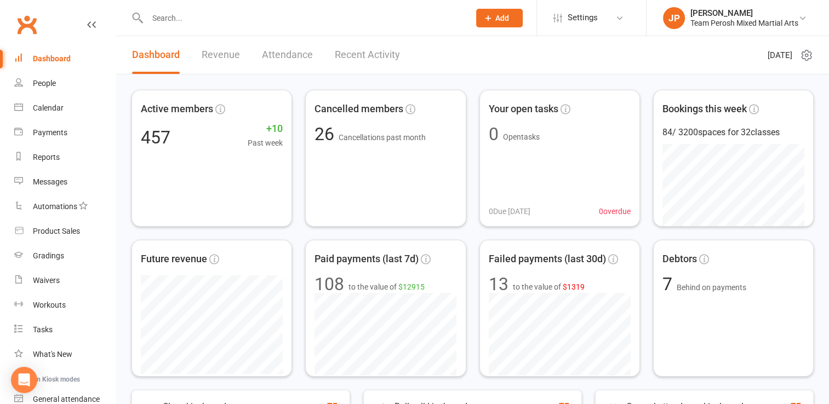
click at [182, 20] on input "text" at bounding box center [303, 17] width 318 height 15
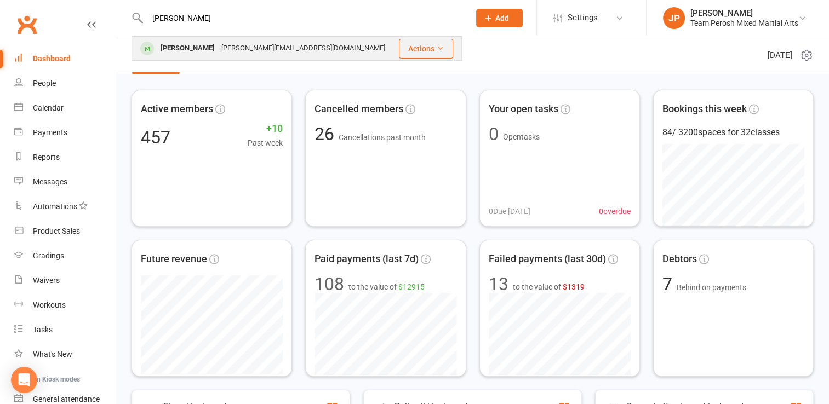
type input "ZHU"
click at [194, 54] on div "Kevin Zhu" at bounding box center [187, 49] width 61 height 16
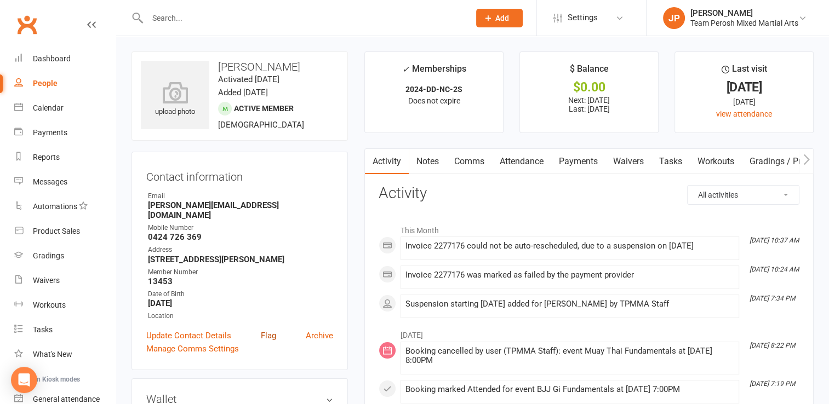
click at [267, 329] on link "Flag" at bounding box center [268, 335] width 15 height 13
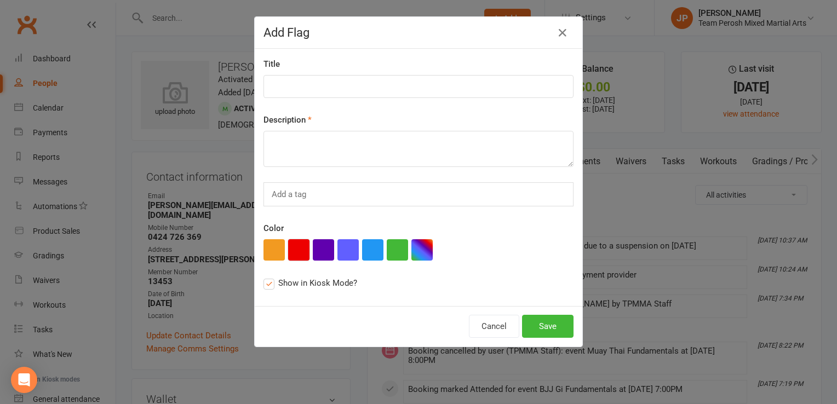
click at [295, 249] on button "button" at bounding box center [298, 249] width 21 height 21
click at [306, 90] on input at bounding box center [419, 86] width 310 height 23
type input "Direct Debit Overdue"
click at [276, 151] on textarea at bounding box center [419, 149] width 310 height 36
type textarea "Last payment before freeze failed $114.99 owing"
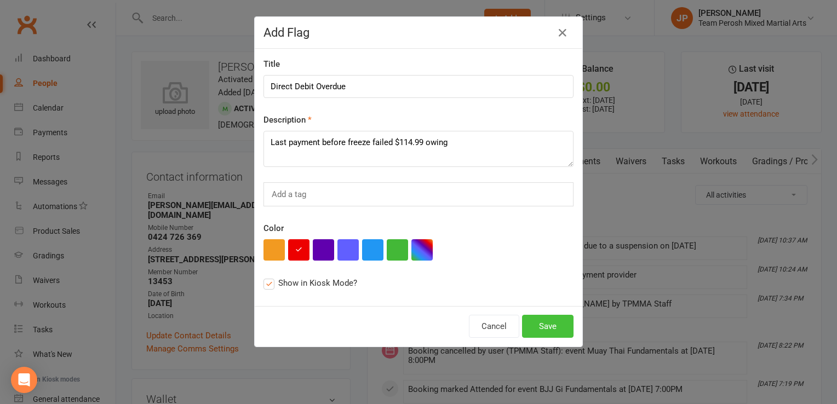
click at [535, 323] on button "Save" at bounding box center [547, 326] width 51 height 23
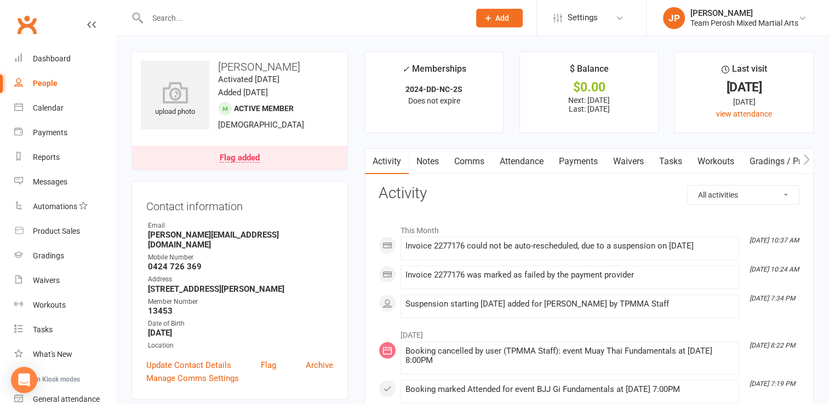
click at [587, 154] on link "Payments" at bounding box center [578, 161] width 54 height 25
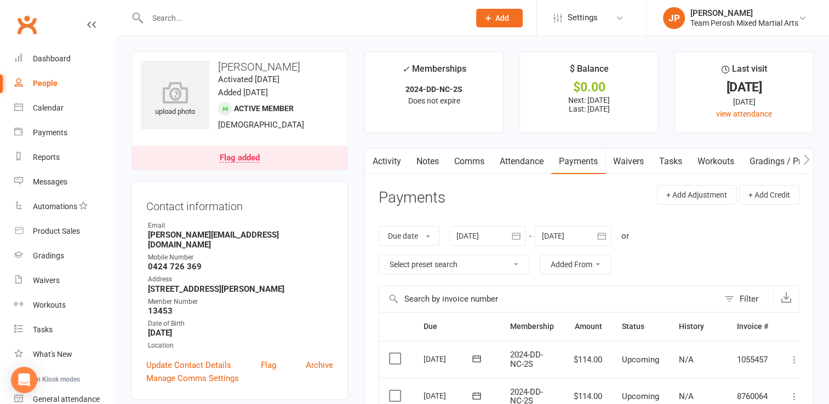
click at [178, 6] on div at bounding box center [296, 18] width 330 height 36
click at [175, 19] on input "text" at bounding box center [303, 17] width 318 height 15
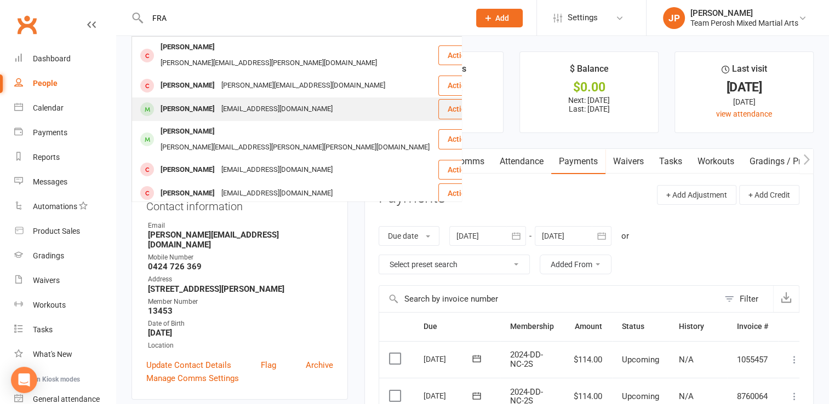
type input "FRA"
click at [182, 101] on div "Cameron Fraenkel" at bounding box center [187, 109] width 61 height 16
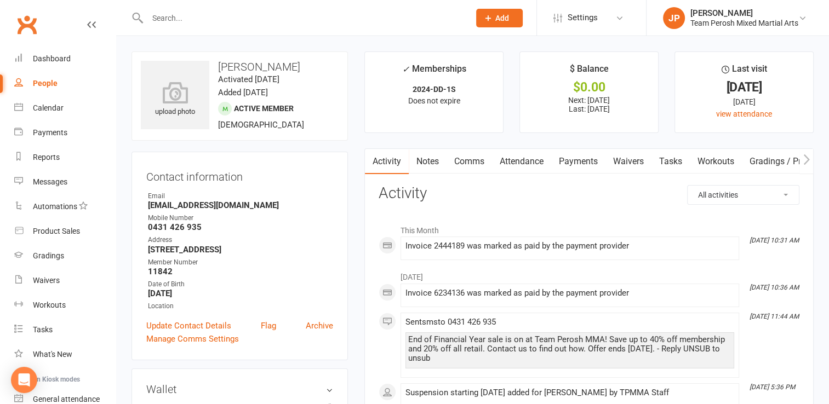
click at [587, 161] on link "Payments" at bounding box center [578, 161] width 54 height 25
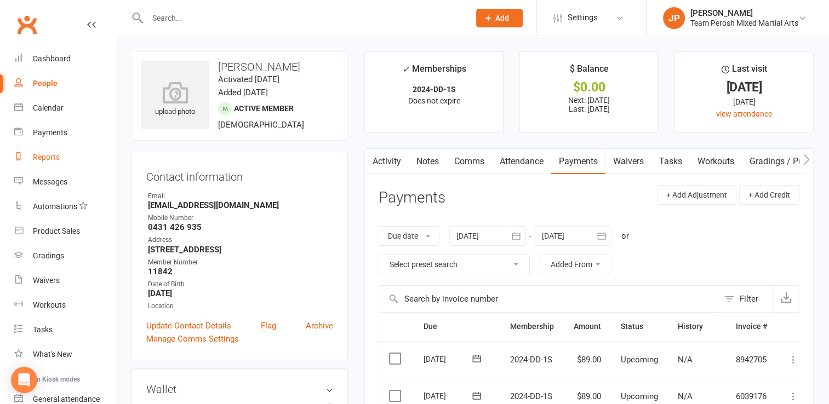
click at [50, 157] on div "Reports" at bounding box center [46, 157] width 27 height 9
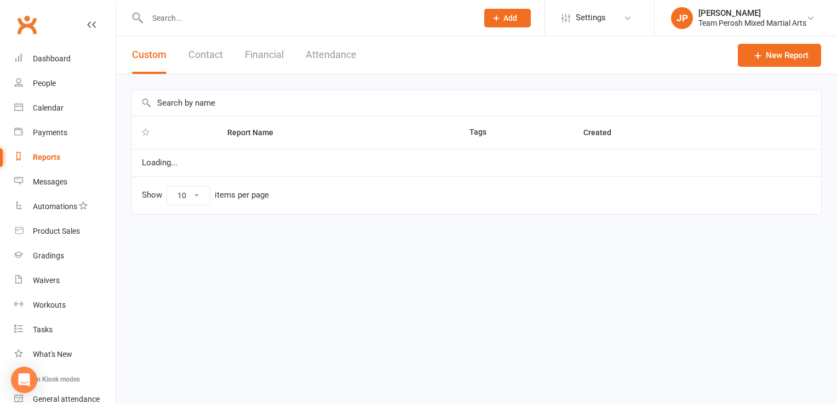
select select "100"
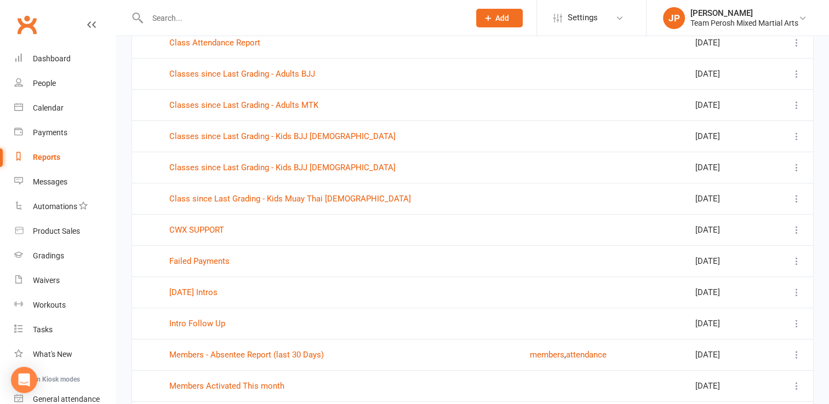
scroll to position [230, 0]
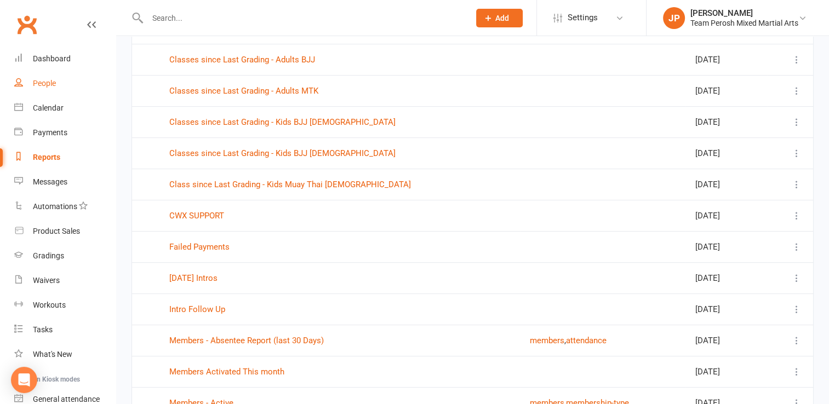
click at [42, 85] on div "People" at bounding box center [44, 83] width 23 height 9
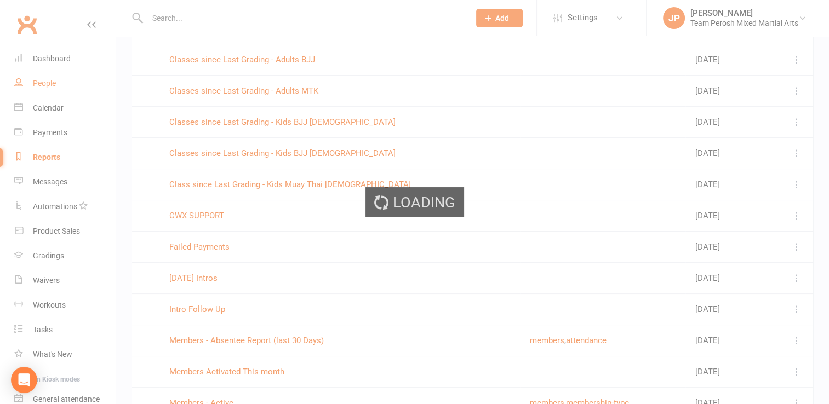
select select "active_trial"
select select "100"
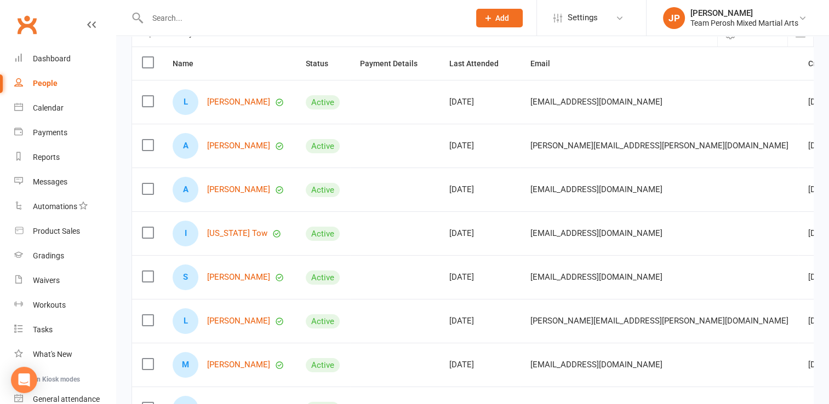
scroll to position [113, 0]
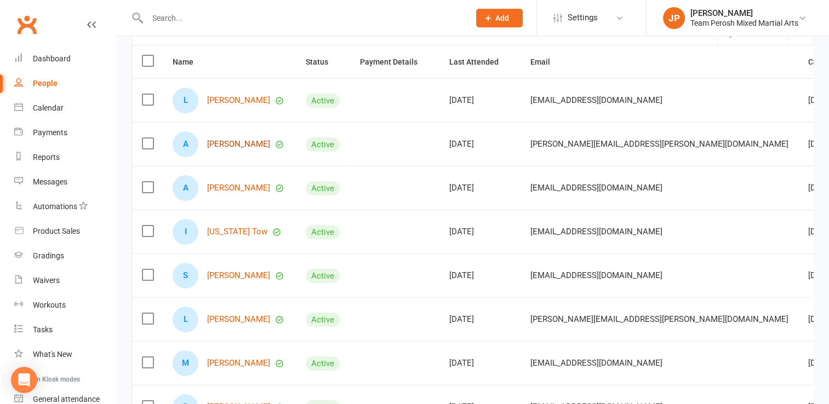
click at [215, 145] on link "Anita Thapa" at bounding box center [238, 144] width 63 height 9
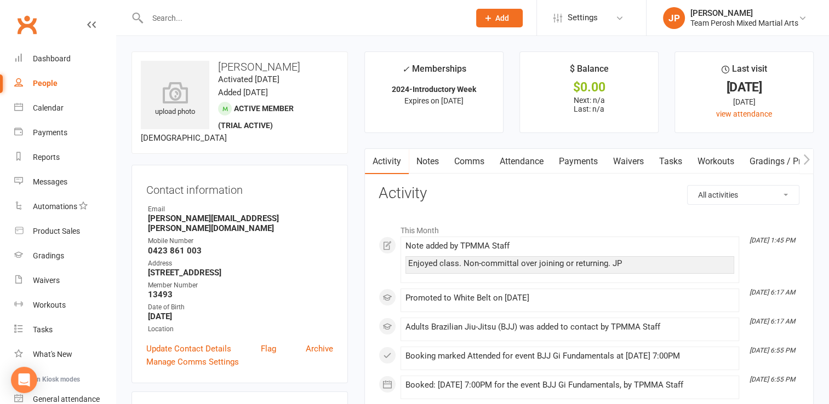
click at [43, 85] on div "People" at bounding box center [45, 83] width 25 height 9
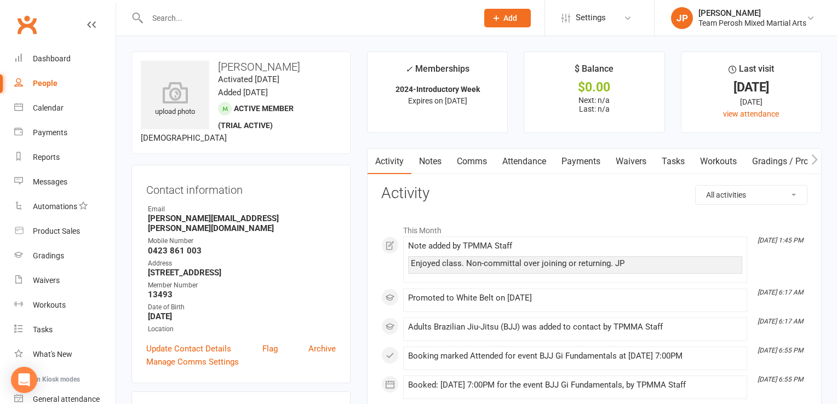
select select "active_trial"
select select "100"
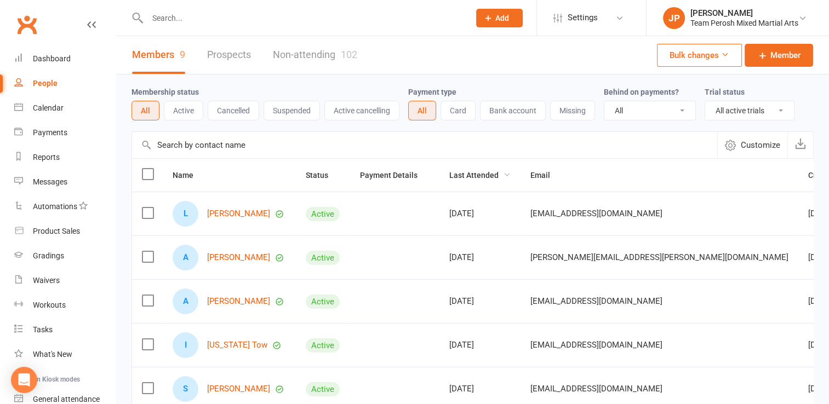
click at [478, 178] on span "Last Attended" at bounding box center [479, 175] width 61 height 9
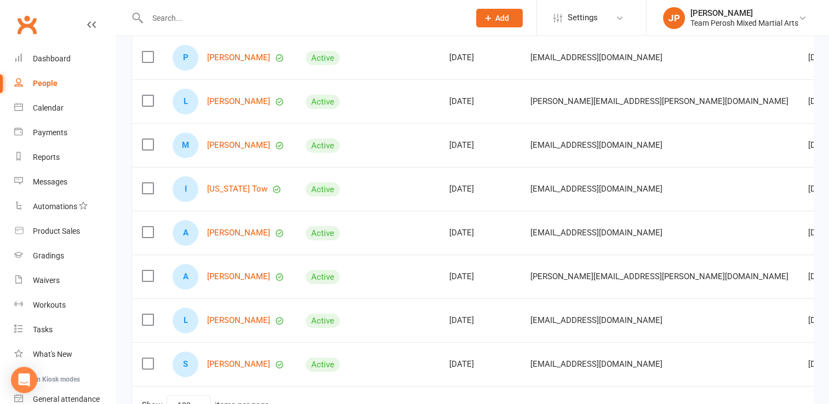
scroll to position [210, 0]
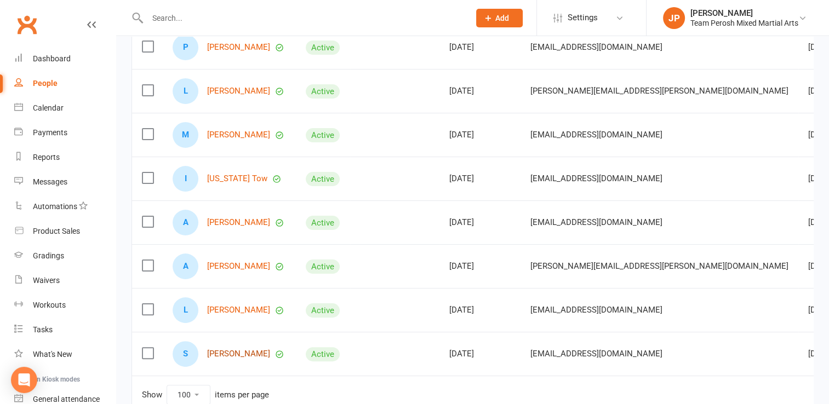
click at [243, 351] on link "Santosh Iyengar" at bounding box center [238, 354] width 63 height 9
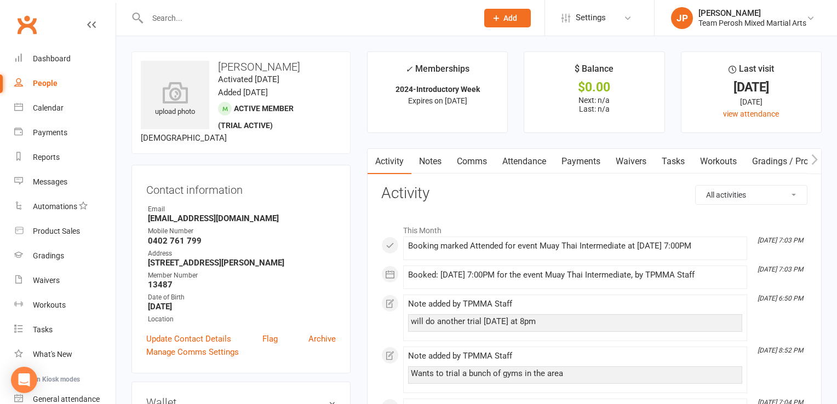
select select "active_trial"
select select "100"
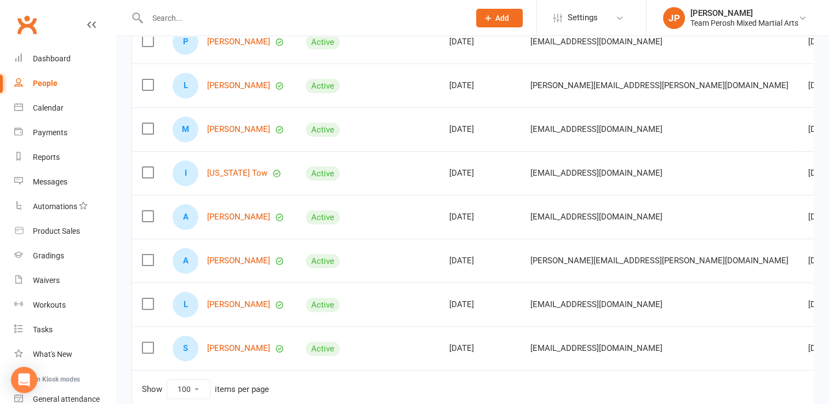
scroll to position [219, 0]
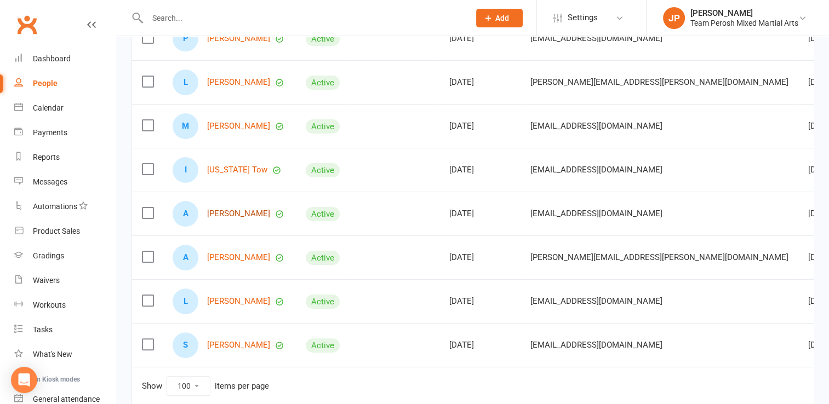
click at [224, 210] on link "Aria Fara" at bounding box center [238, 213] width 63 height 9
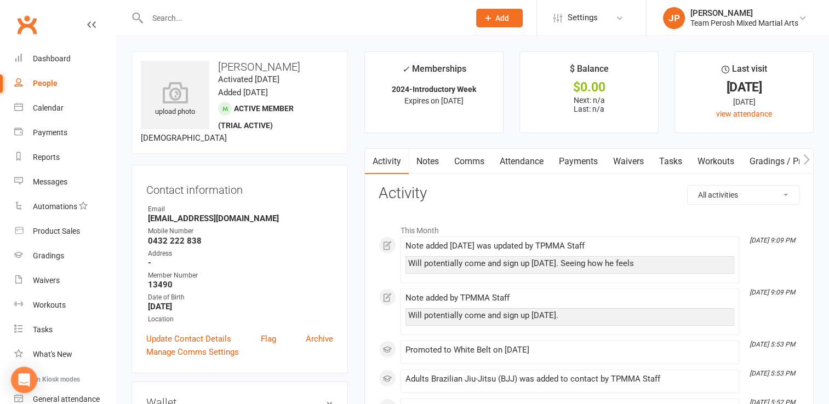
click at [62, 73] on link "People" at bounding box center [64, 83] width 101 height 25
select select "active_trial"
select select "100"
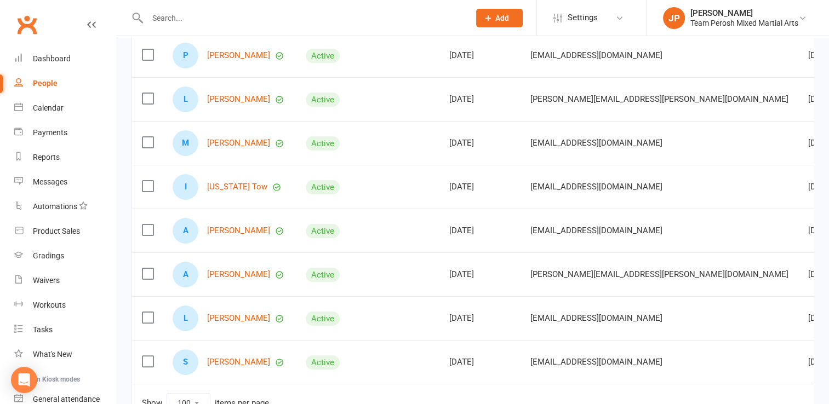
scroll to position [285, 0]
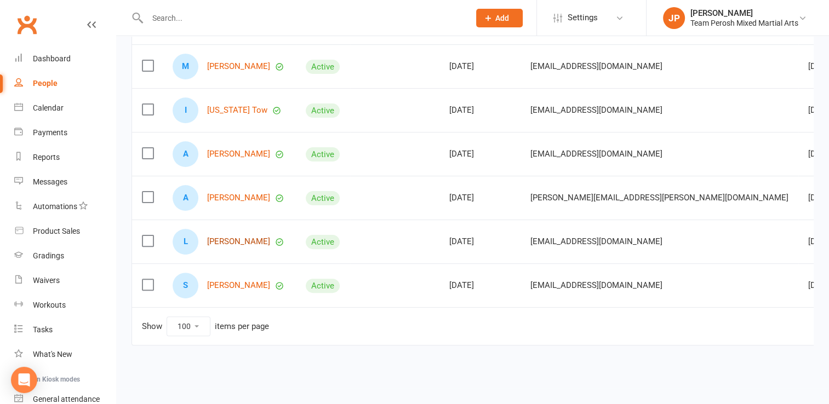
click at [217, 238] on link "Linye Wu" at bounding box center [238, 241] width 63 height 9
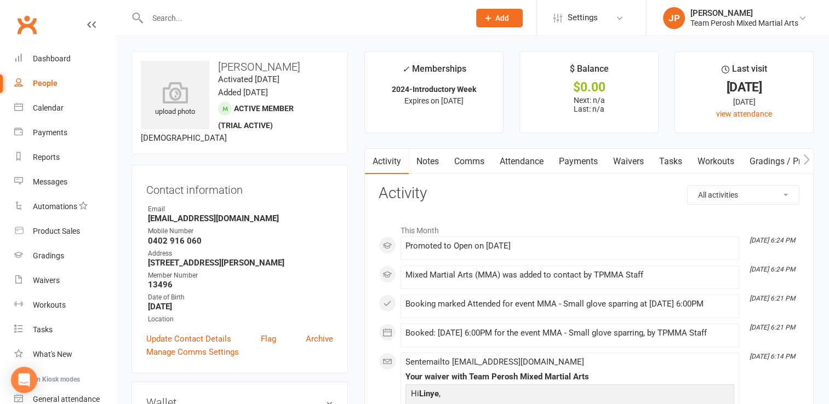
click at [37, 77] on link "People" at bounding box center [64, 83] width 101 height 25
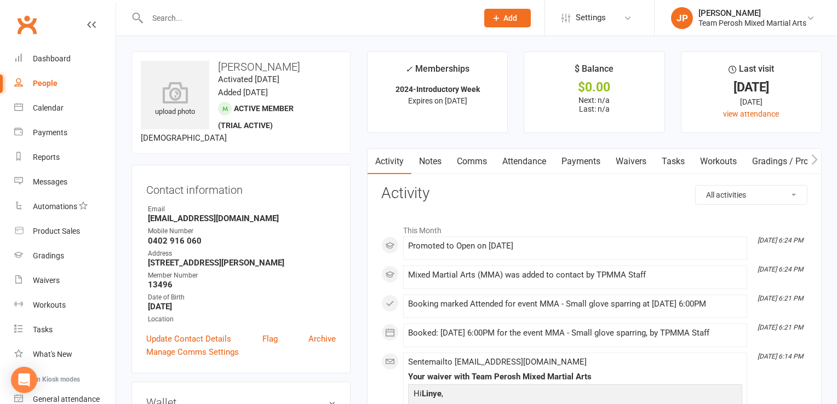
select select "active_trial"
select select "100"
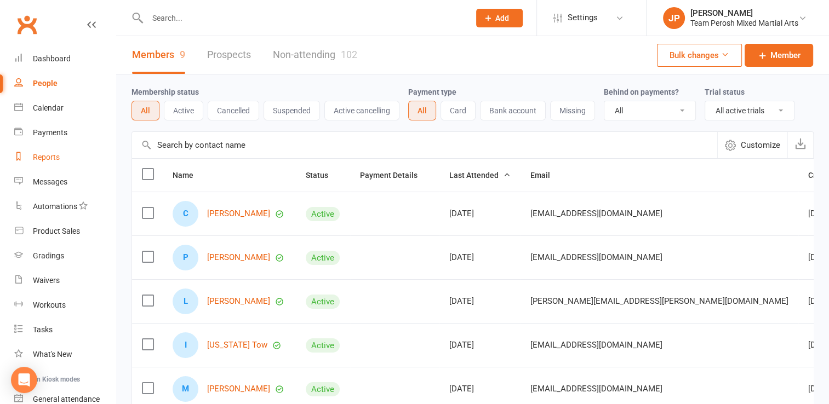
click at [49, 158] on div "Reports" at bounding box center [46, 157] width 27 height 9
select select "100"
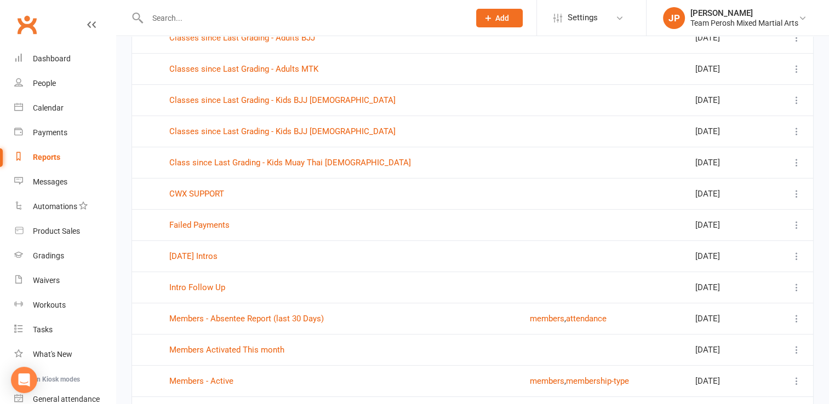
scroll to position [255, 0]
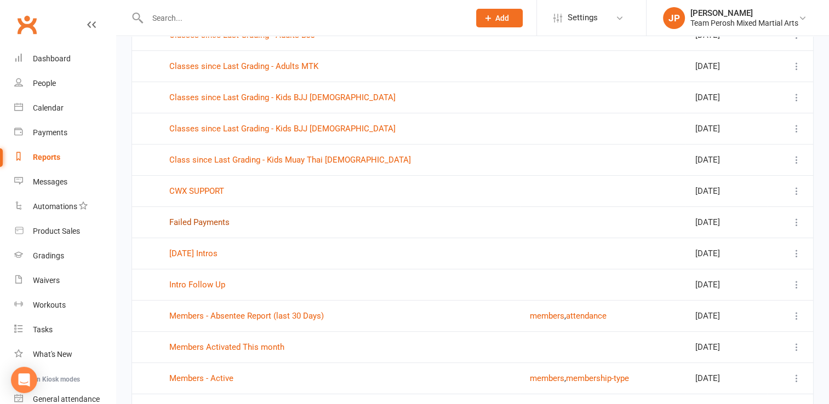
click at [199, 218] on link "Failed Payments" at bounding box center [199, 223] width 60 height 10
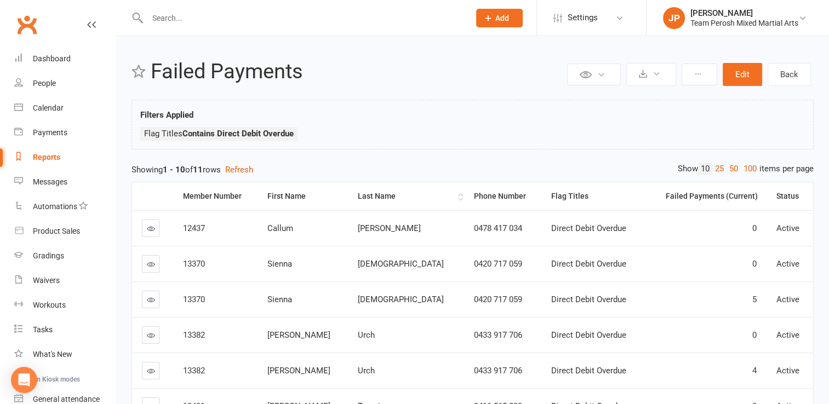
click at [363, 194] on div "Last Name" at bounding box center [406, 196] width 97 height 8
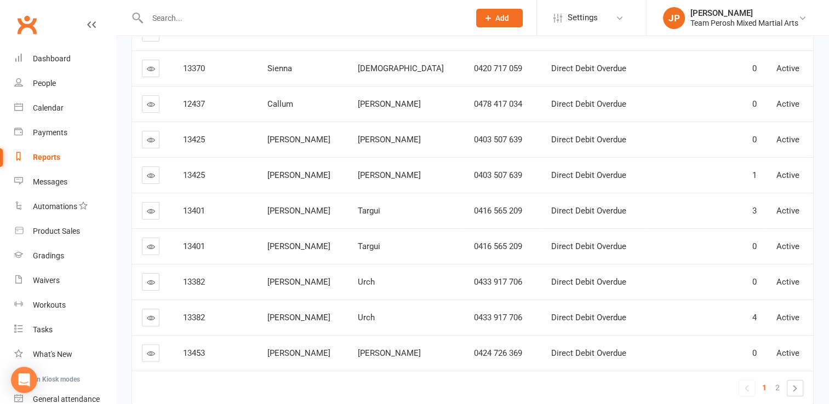
scroll to position [197, 0]
click at [148, 136] on icon at bounding box center [151, 138] width 8 height 8
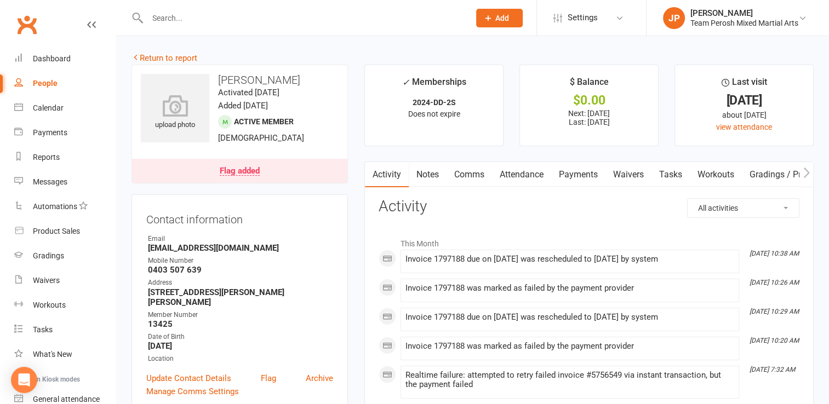
click at [233, 169] on div "Flag added" at bounding box center [240, 171] width 40 height 9
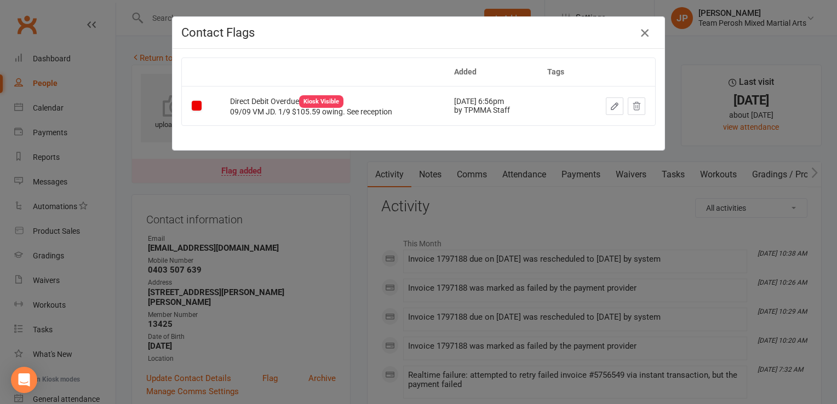
click at [640, 34] on icon "button" at bounding box center [644, 32] width 13 height 13
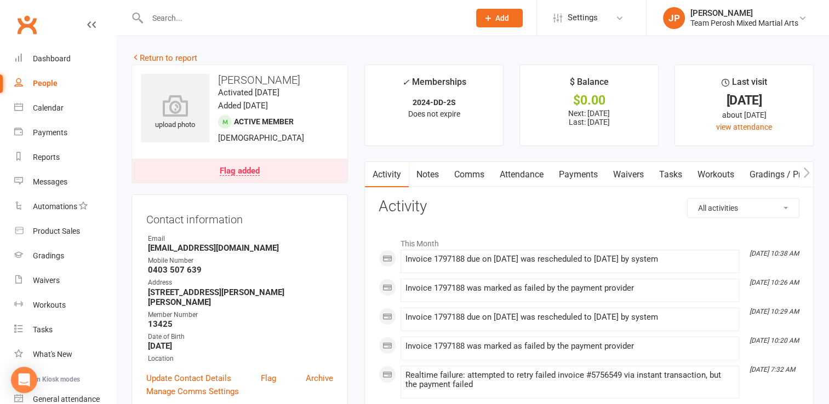
click at [583, 180] on link "Payments" at bounding box center [578, 174] width 54 height 25
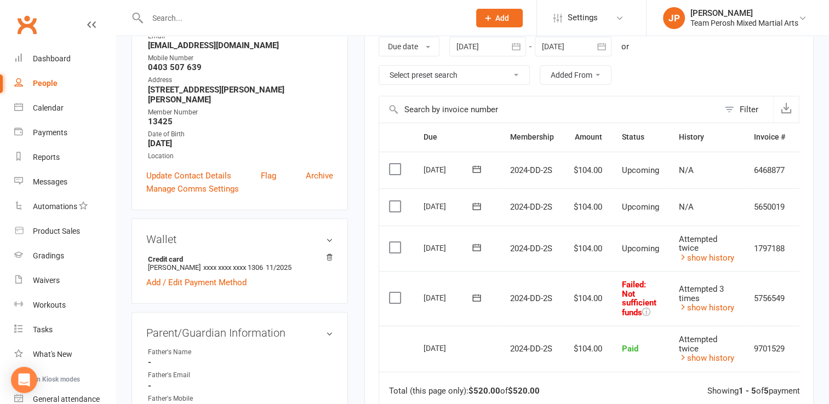
scroll to position [211, 0]
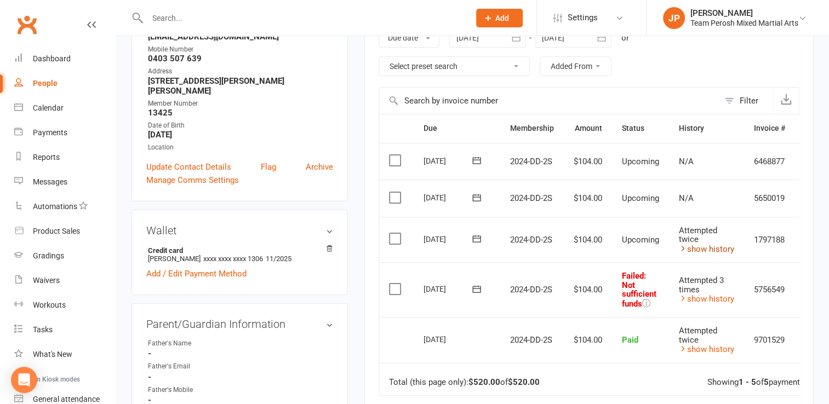
click at [716, 247] on link "show history" at bounding box center [706, 249] width 55 height 10
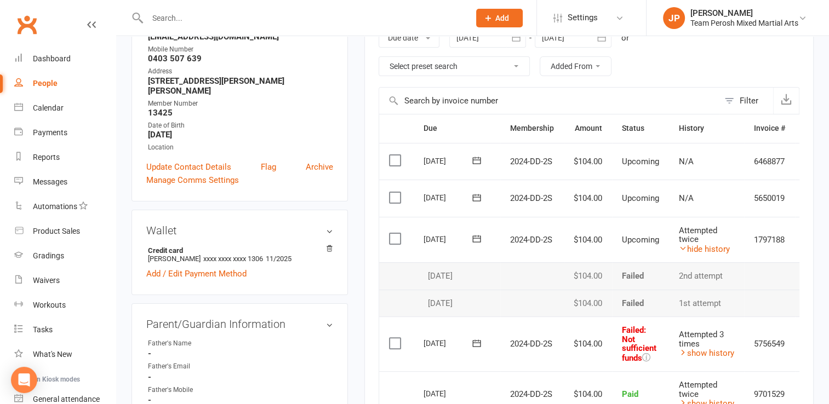
scroll to position [0, 0]
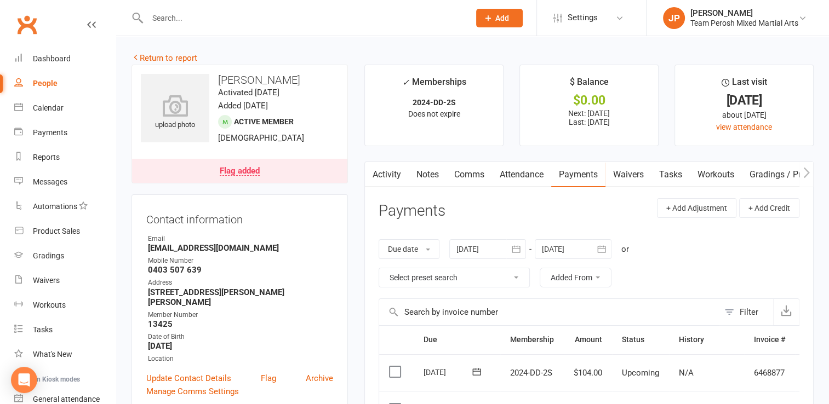
click at [242, 174] on div "Flag added" at bounding box center [240, 171] width 40 height 9
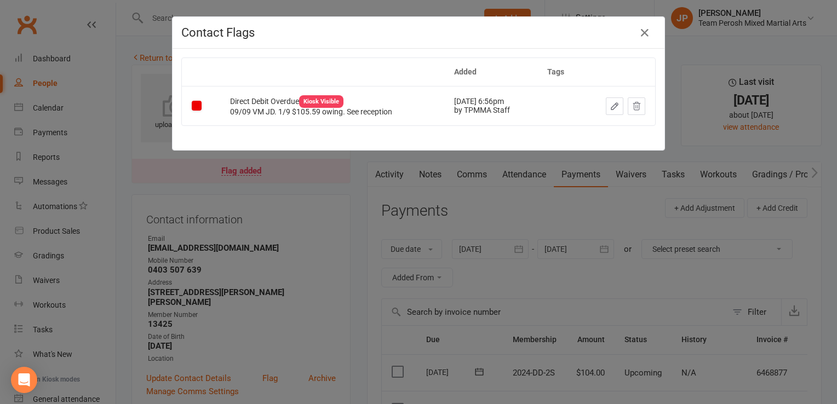
click at [610, 105] on icon "button" at bounding box center [615, 106] width 10 height 10
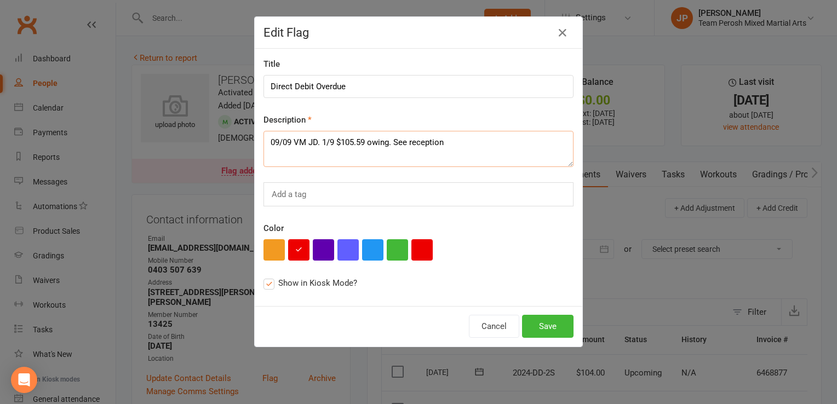
click at [264, 140] on textarea "09/09 VM JD. 1/9 $105.59 owing. See reception" at bounding box center [419, 149] width 310 height 36
click at [278, 134] on textarea "09/09 VM JD. 1/9 $105.59 owing. See reception" at bounding box center [419, 149] width 310 height 36
type textarea "15/9 $210.58 owing 2 failed 29/8 and 12/9. JP 09/09 VM JD. 1/9 $105.59 owing. S…"
click at [562, 332] on button "Save" at bounding box center [547, 326] width 51 height 23
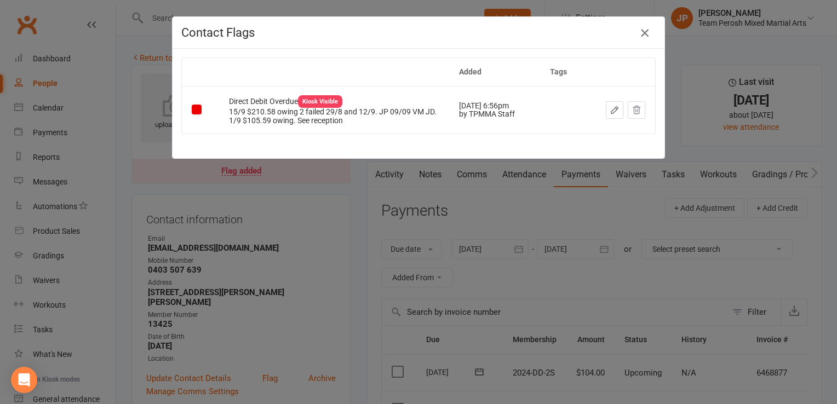
click at [644, 36] on icon "button" at bounding box center [644, 32] width 13 height 13
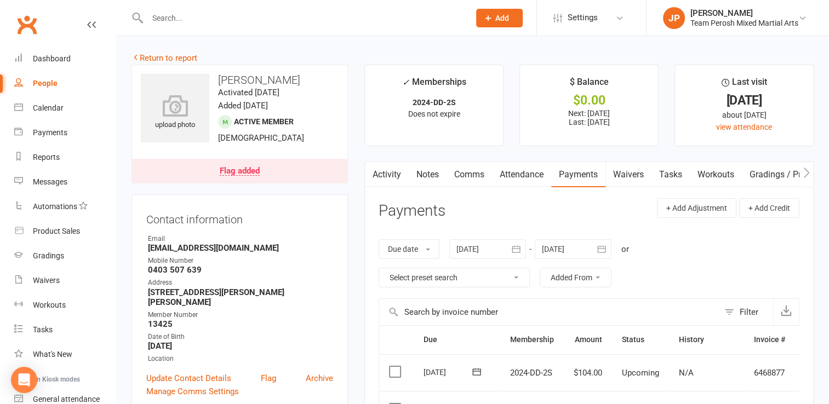
click at [51, 84] on div "People" at bounding box center [45, 83] width 25 height 9
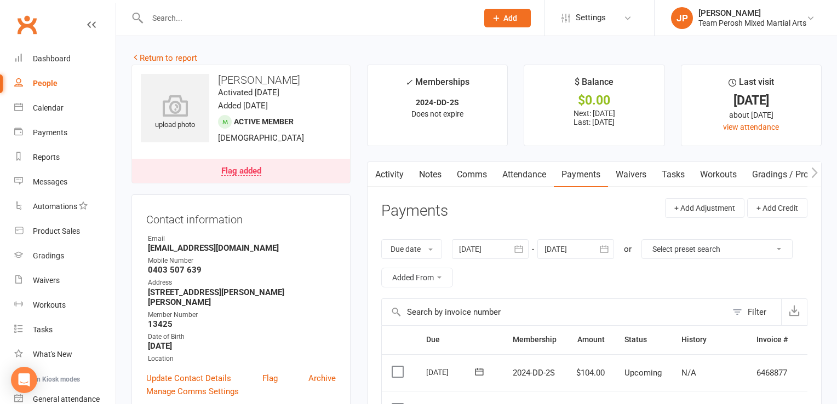
select select "active_trial"
select select "100"
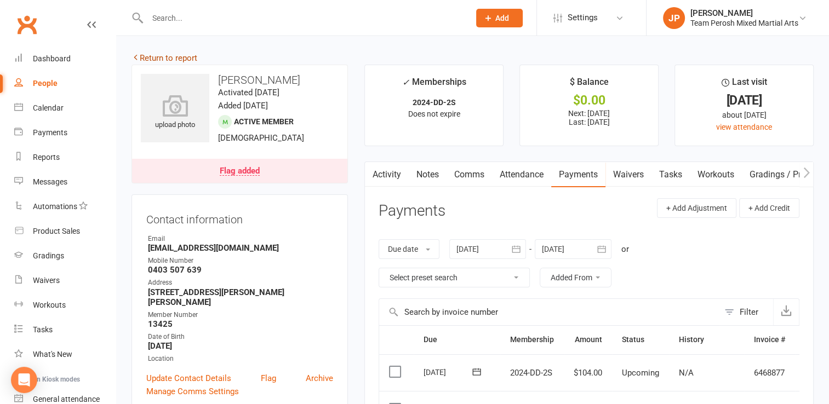
click at [180, 56] on link "Return to report" at bounding box center [164, 58] width 66 height 10
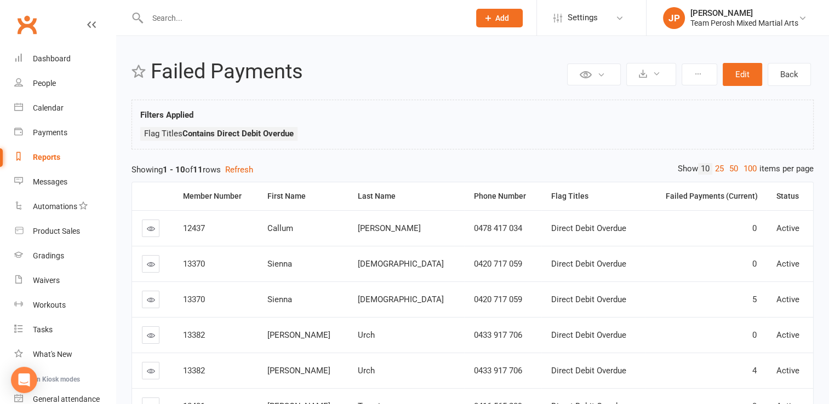
drag, startPoint x: 828, startPoint y: 87, endPoint x: 839, endPoint y: 135, distance: 49.4
click at [829, 135] on html "Prospect Member Non-attending contact Class / event Appointment Grading event T…" at bounding box center [414, 326] width 829 height 653
drag, startPoint x: 837, startPoint y: 135, endPoint x: 732, endPoint y: 161, distance: 107.9
click at [732, 161] on div "Private Report Only visible by me Public Report Visible to everyone Export to C…" at bounding box center [472, 337] width 713 height 602
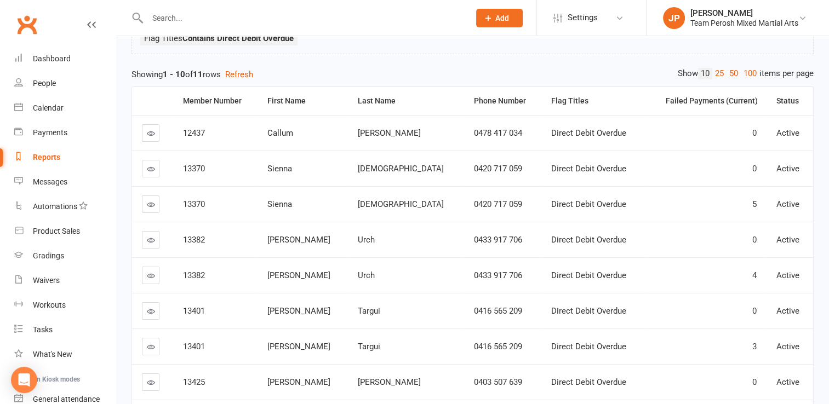
scroll to position [93, 0]
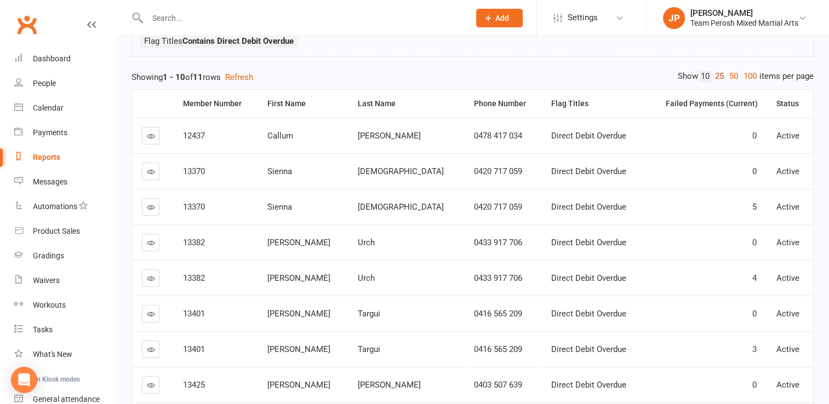
click at [719, 73] on link "25" at bounding box center [719, 77] width 14 height 12
click at [373, 102] on div "Last Name" at bounding box center [406, 104] width 97 height 8
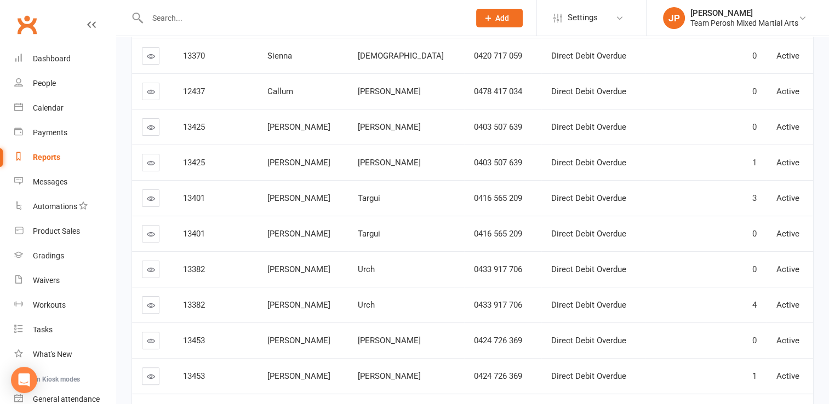
scroll to position [0, 0]
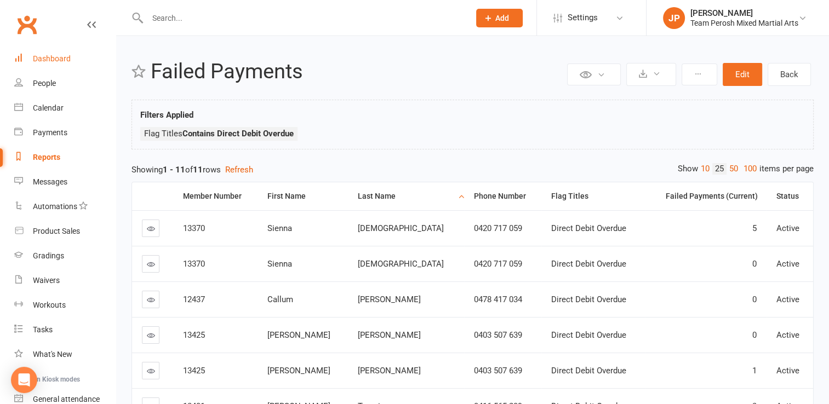
click at [46, 58] on div "Dashboard" at bounding box center [52, 58] width 38 height 9
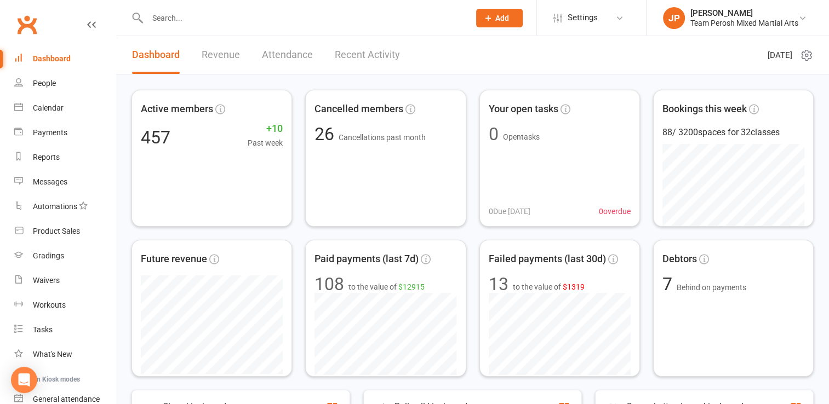
click at [369, 54] on link "Recent Activity" at bounding box center [367, 55] width 65 height 38
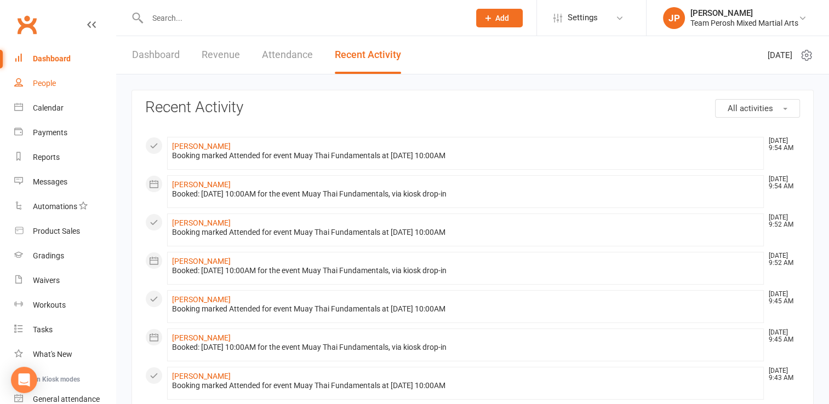
click at [41, 89] on link "People" at bounding box center [64, 83] width 101 height 25
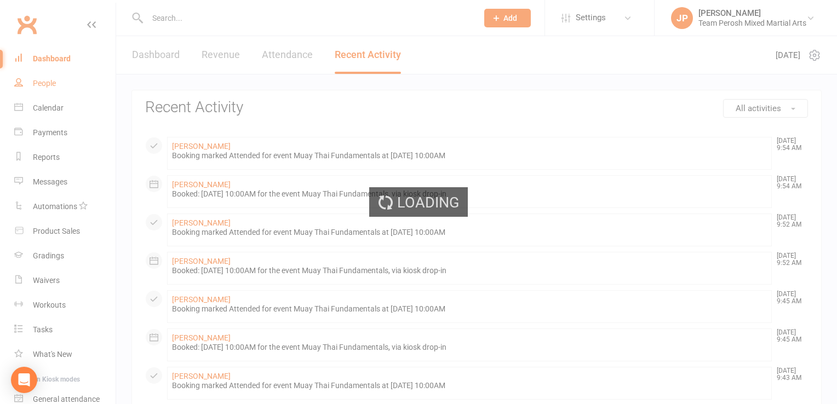
select select "active_trial"
select select "100"
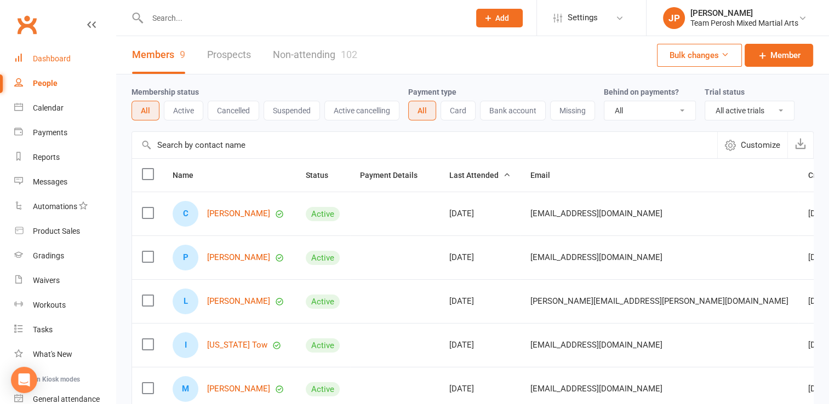
click at [61, 58] on div "Dashboard" at bounding box center [52, 58] width 38 height 9
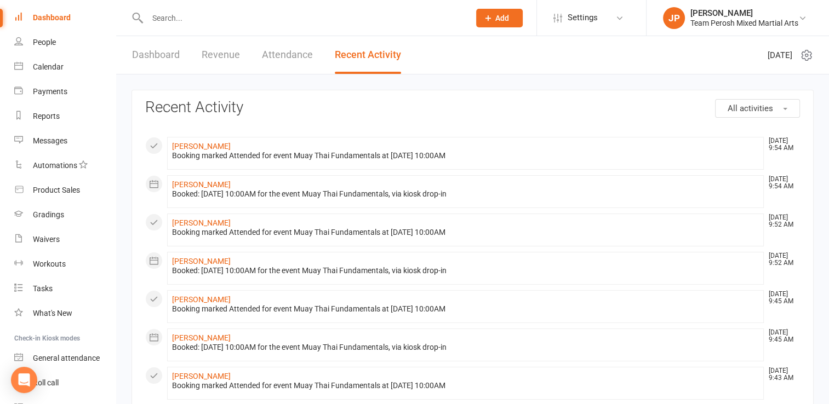
scroll to position [98, 0]
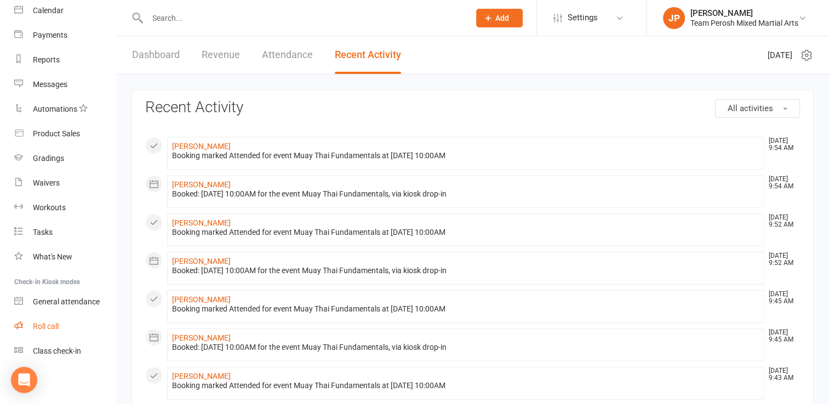
click at [55, 327] on div "Roll call" at bounding box center [46, 326] width 26 height 9
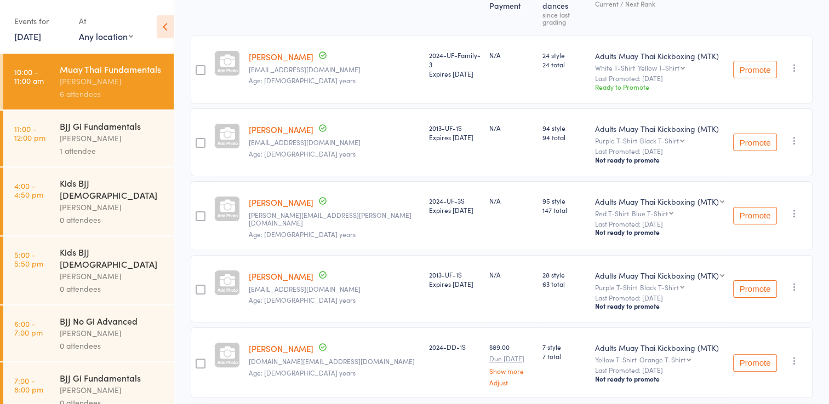
scroll to position [257, 0]
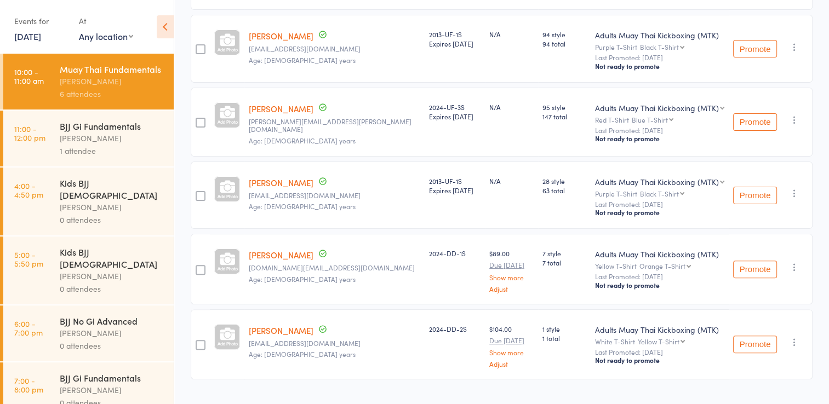
click at [119, 132] on div "BJJ Gi Fundamentals" at bounding box center [112, 126] width 105 height 12
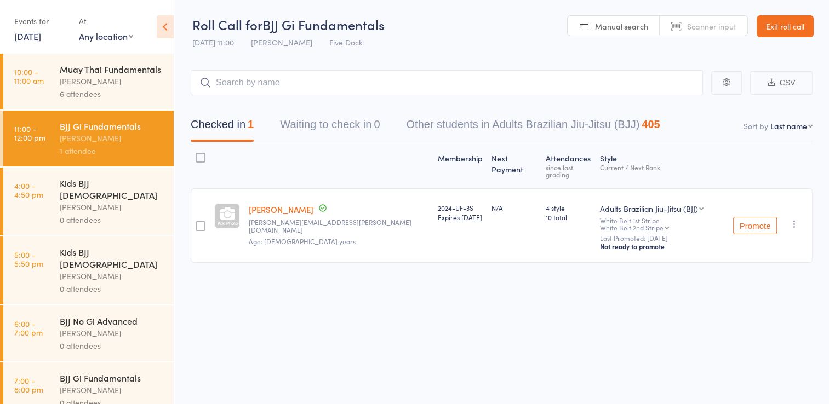
click at [75, 75] on div "Muay Thai Fundamentals" at bounding box center [112, 69] width 105 height 12
